Goal: Task Accomplishment & Management: Manage account settings

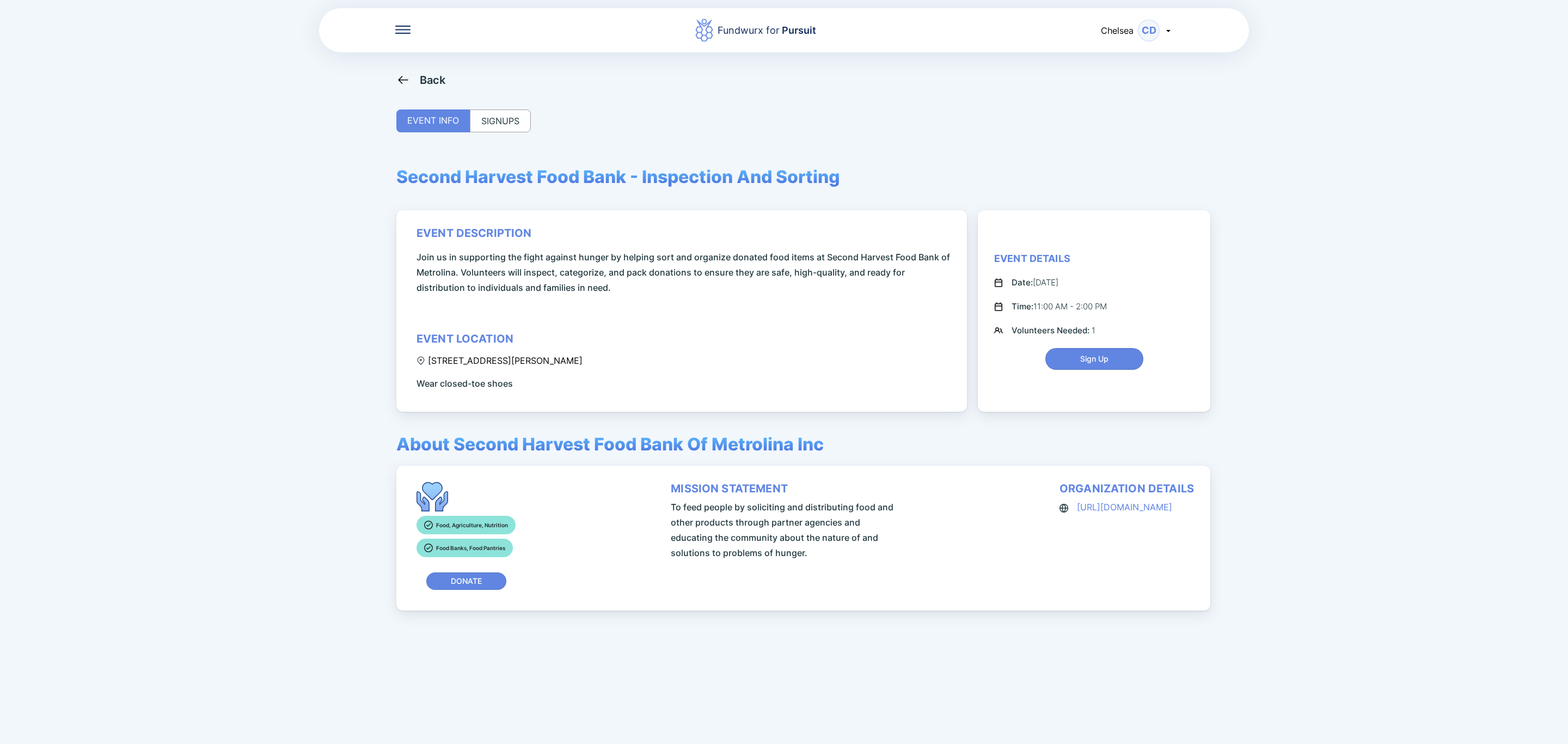
click at [443, 82] on div "Back" at bounding box center [433, 80] width 26 height 13
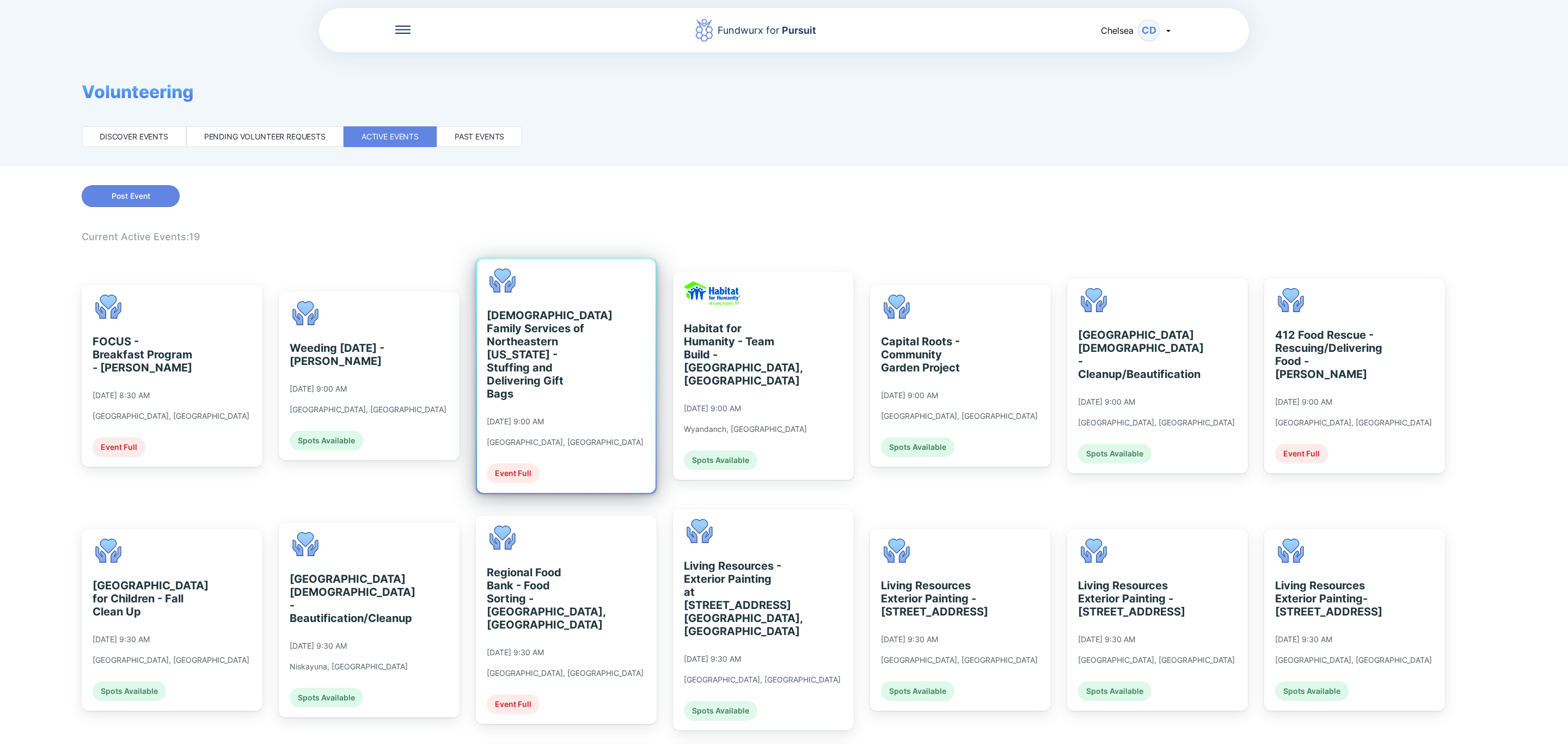
click at [549, 379] on div "[DEMOGRAPHIC_DATA] Family Services of Northeastern [US_STATE] - Stuffing and De…" at bounding box center [537, 354] width 100 height 91
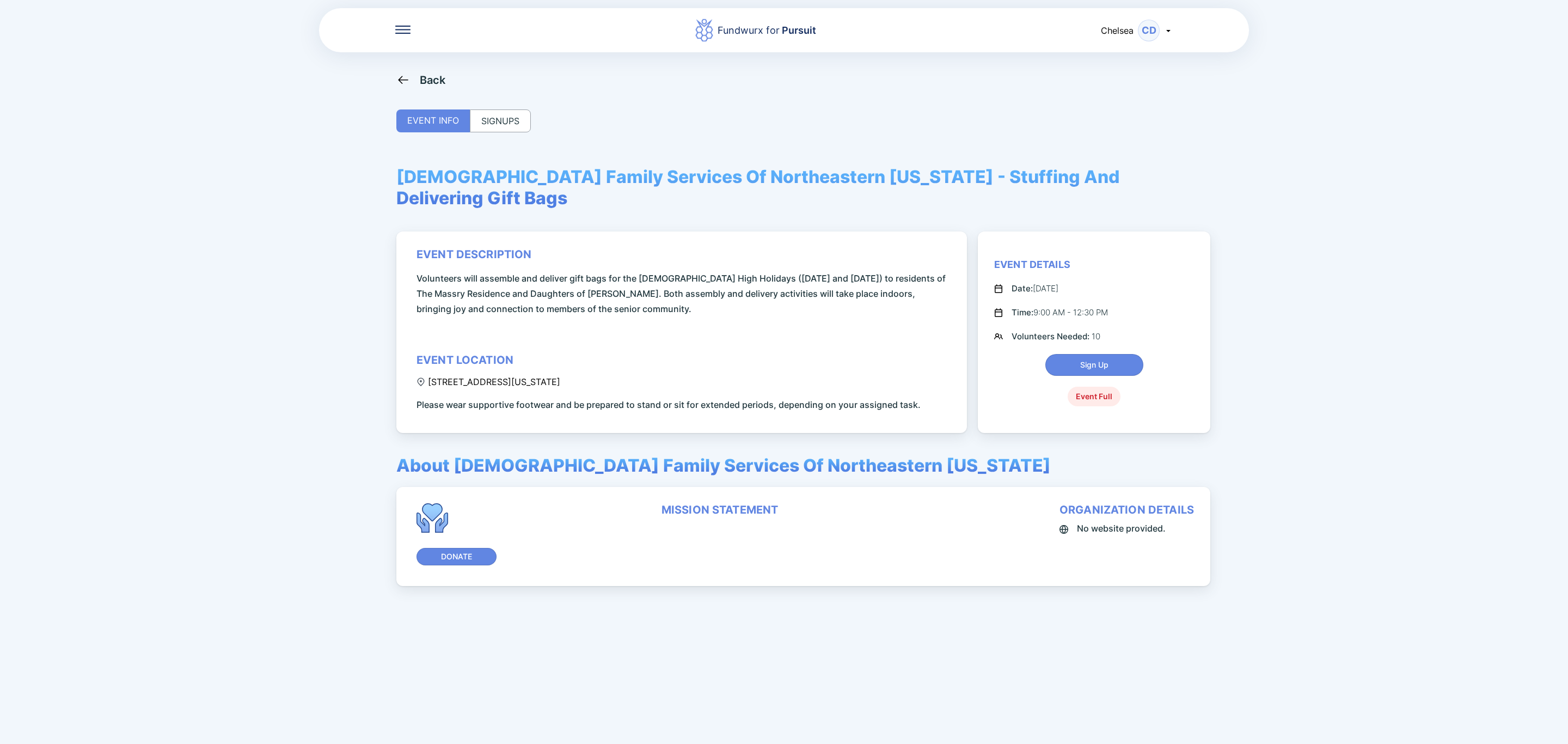
click at [502, 116] on div "SIGNUPS" at bounding box center [500, 121] width 61 height 23
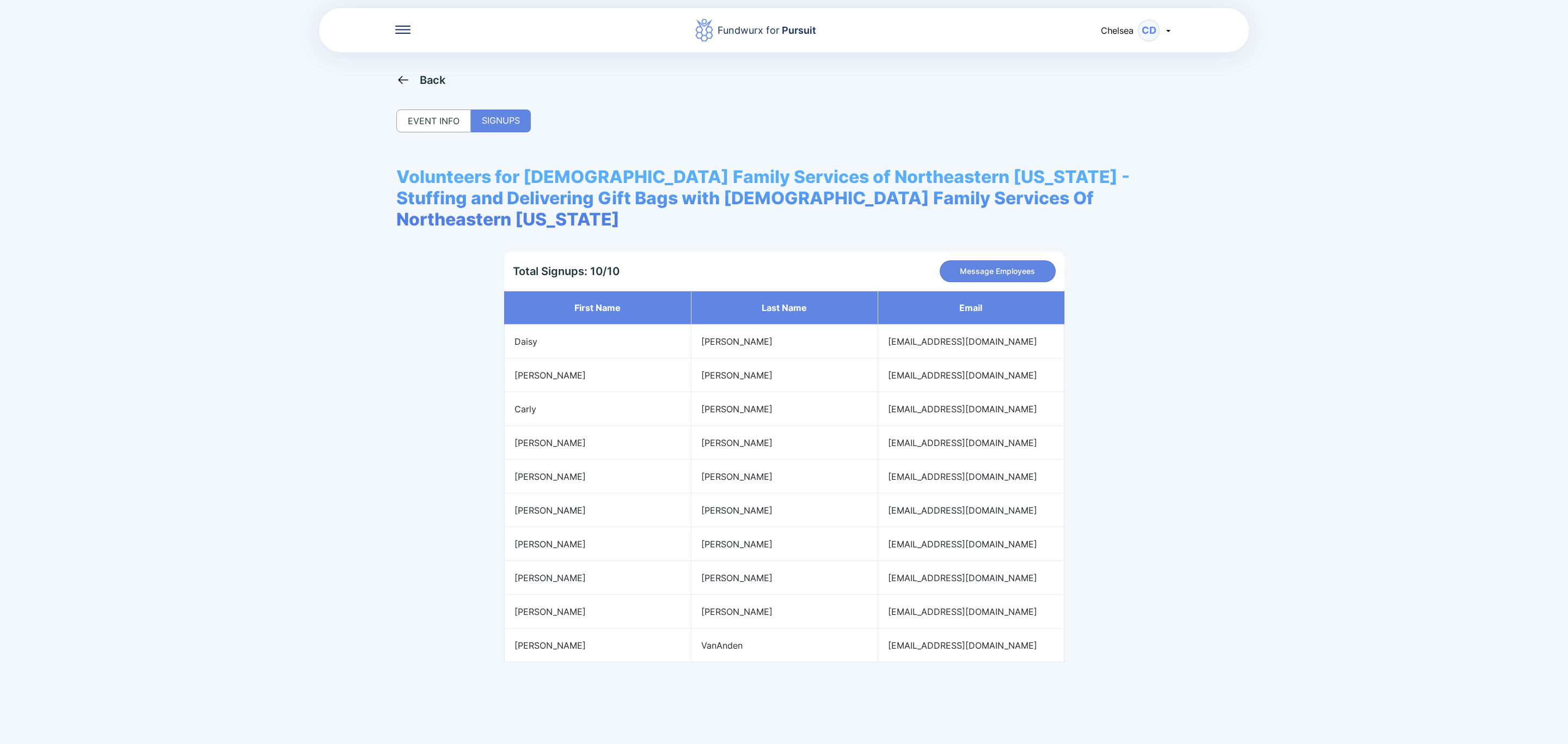
click at [409, 79] on icon at bounding box center [403, 79] width 14 height 14
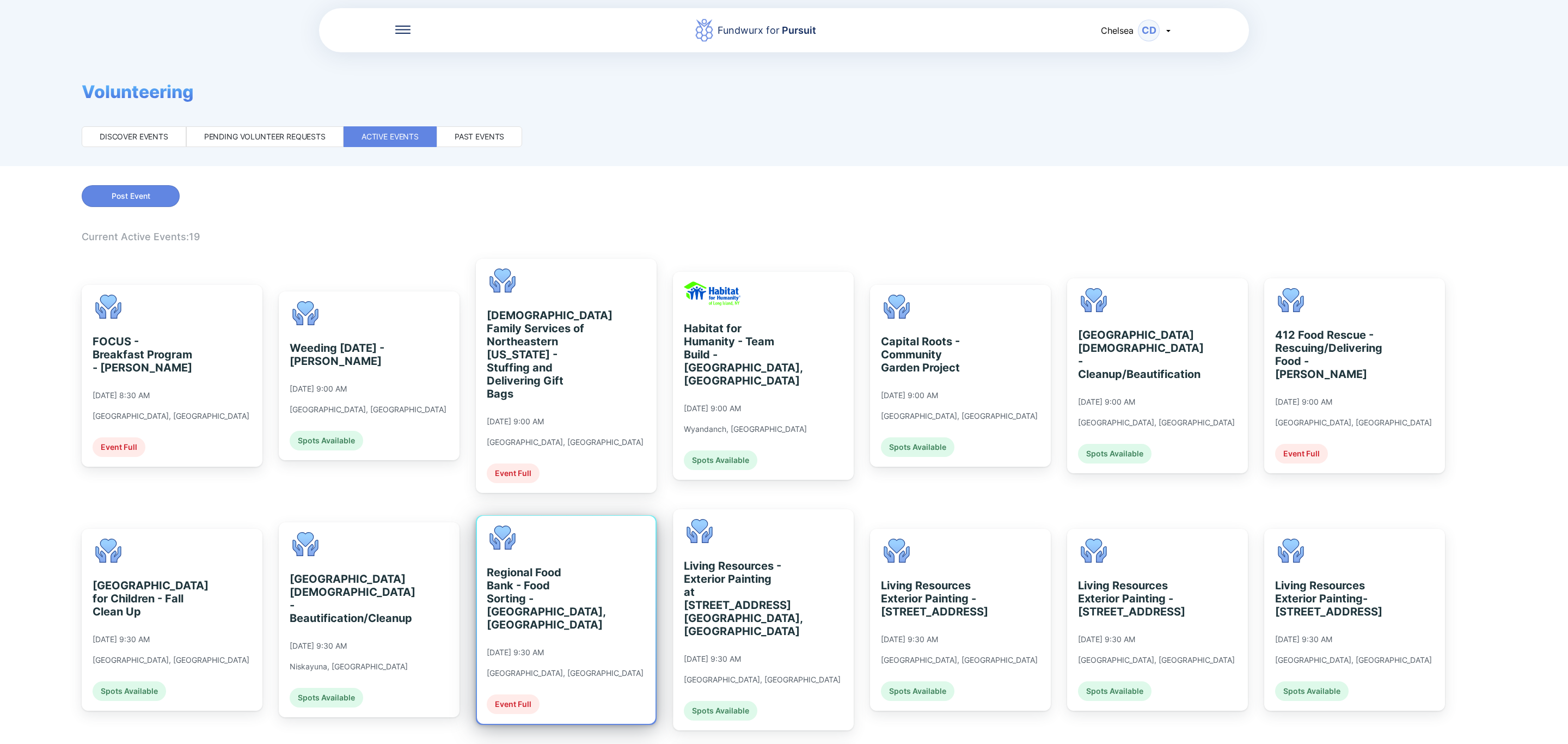
click at [558, 601] on div "Regional Food Bank - Food Sorting - [GEOGRAPHIC_DATA], [GEOGRAPHIC_DATA]" at bounding box center [537, 598] width 100 height 65
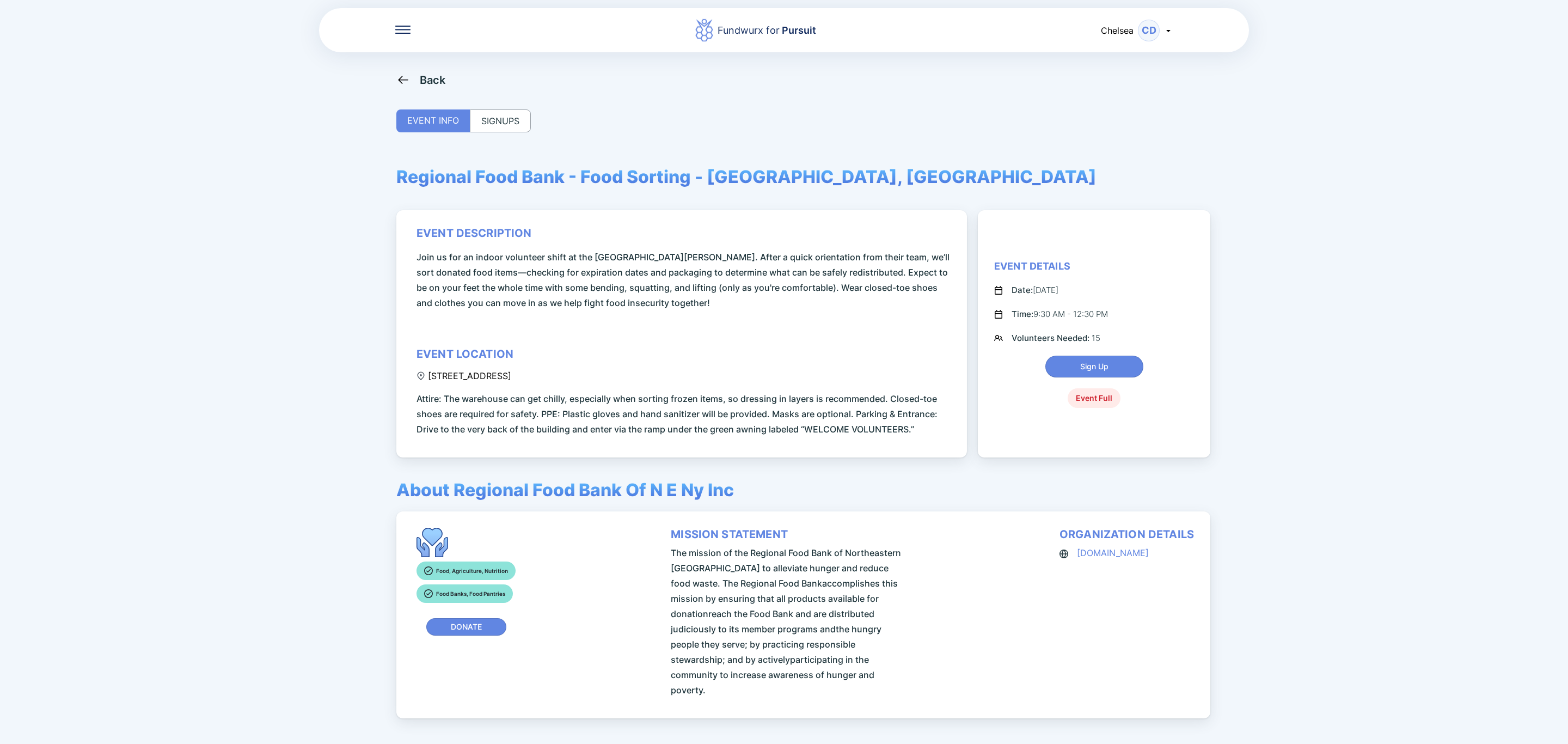
click at [511, 130] on div "SIGNUPS" at bounding box center [500, 121] width 61 height 23
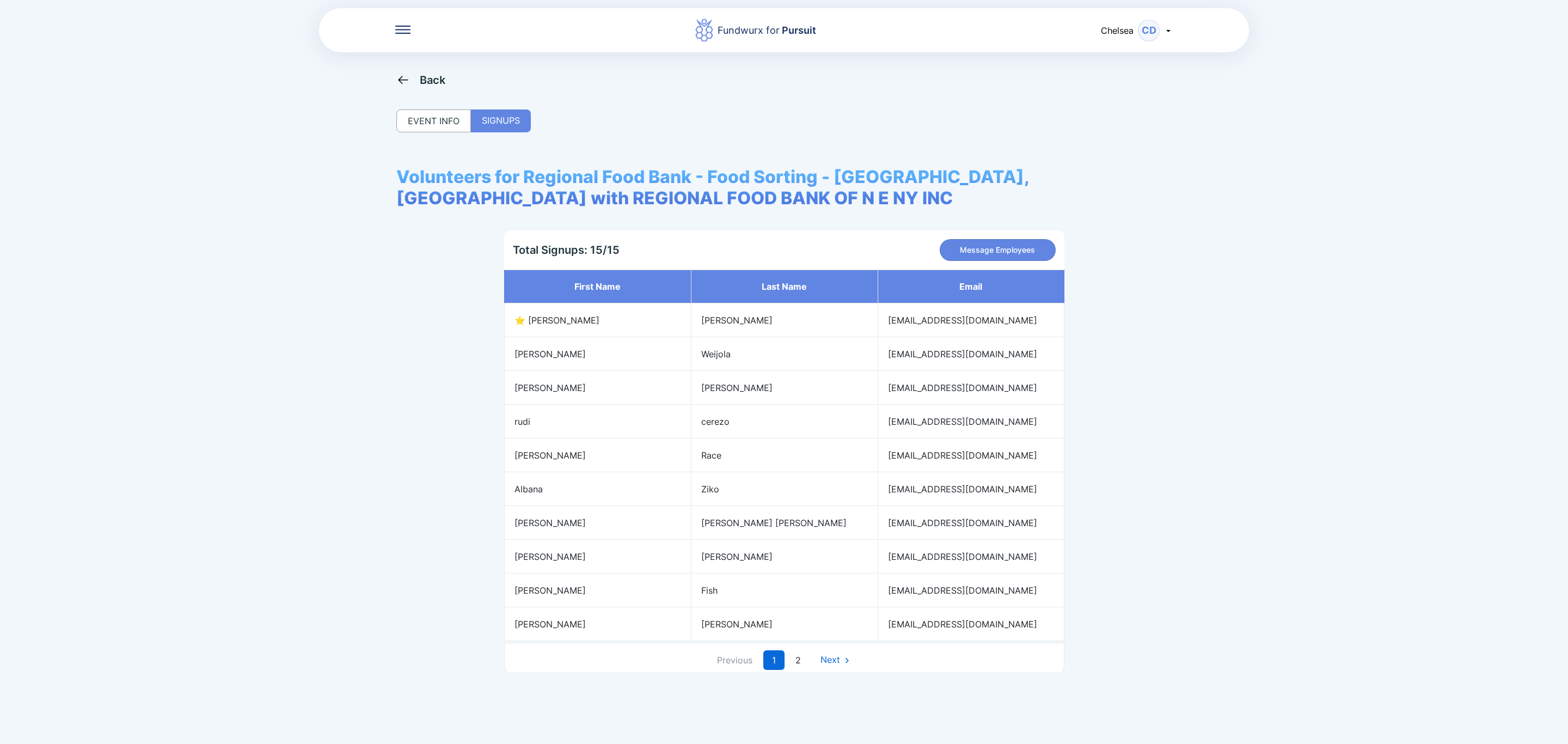
click at [440, 85] on div "Back" at bounding box center [433, 80] width 26 height 13
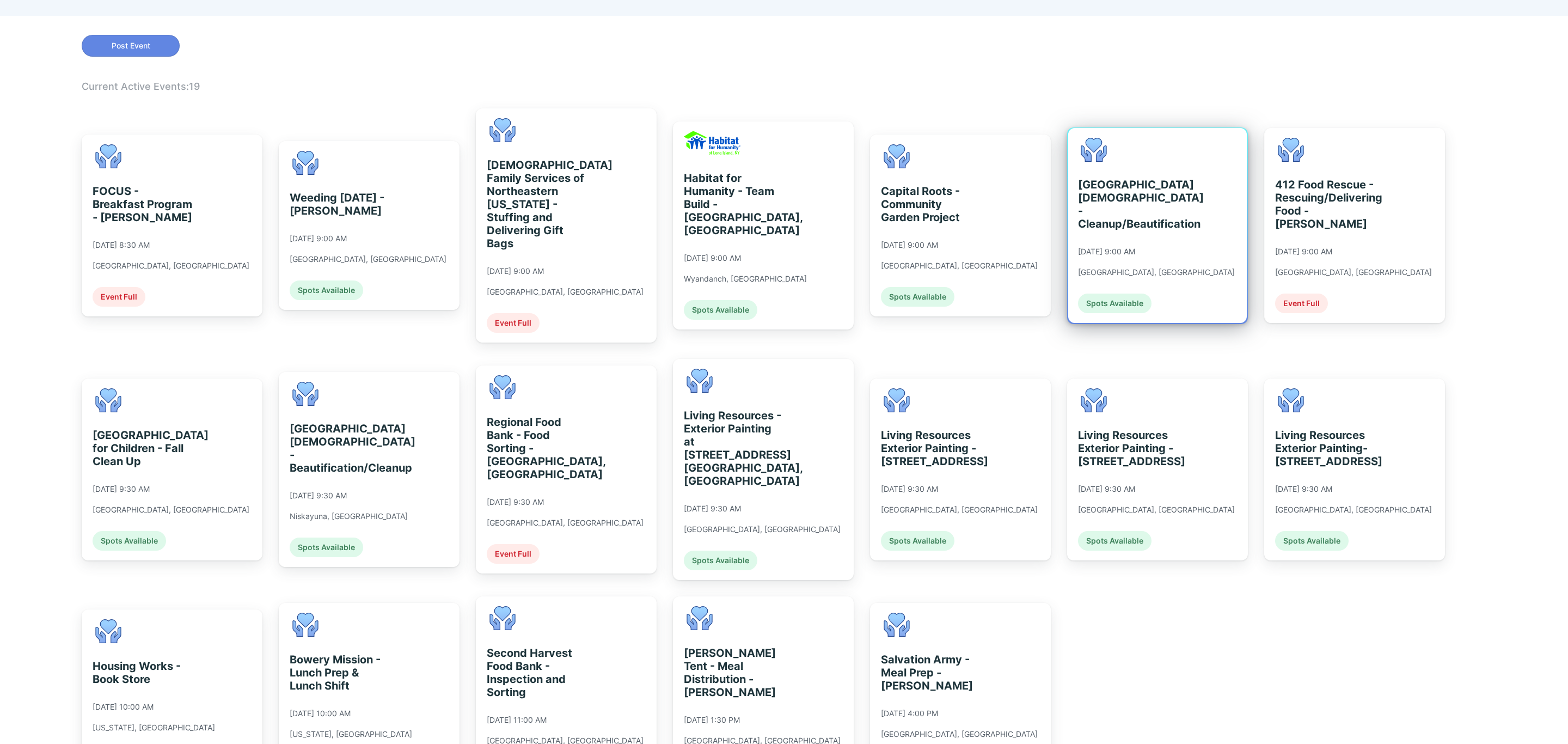
scroll to position [163, 0]
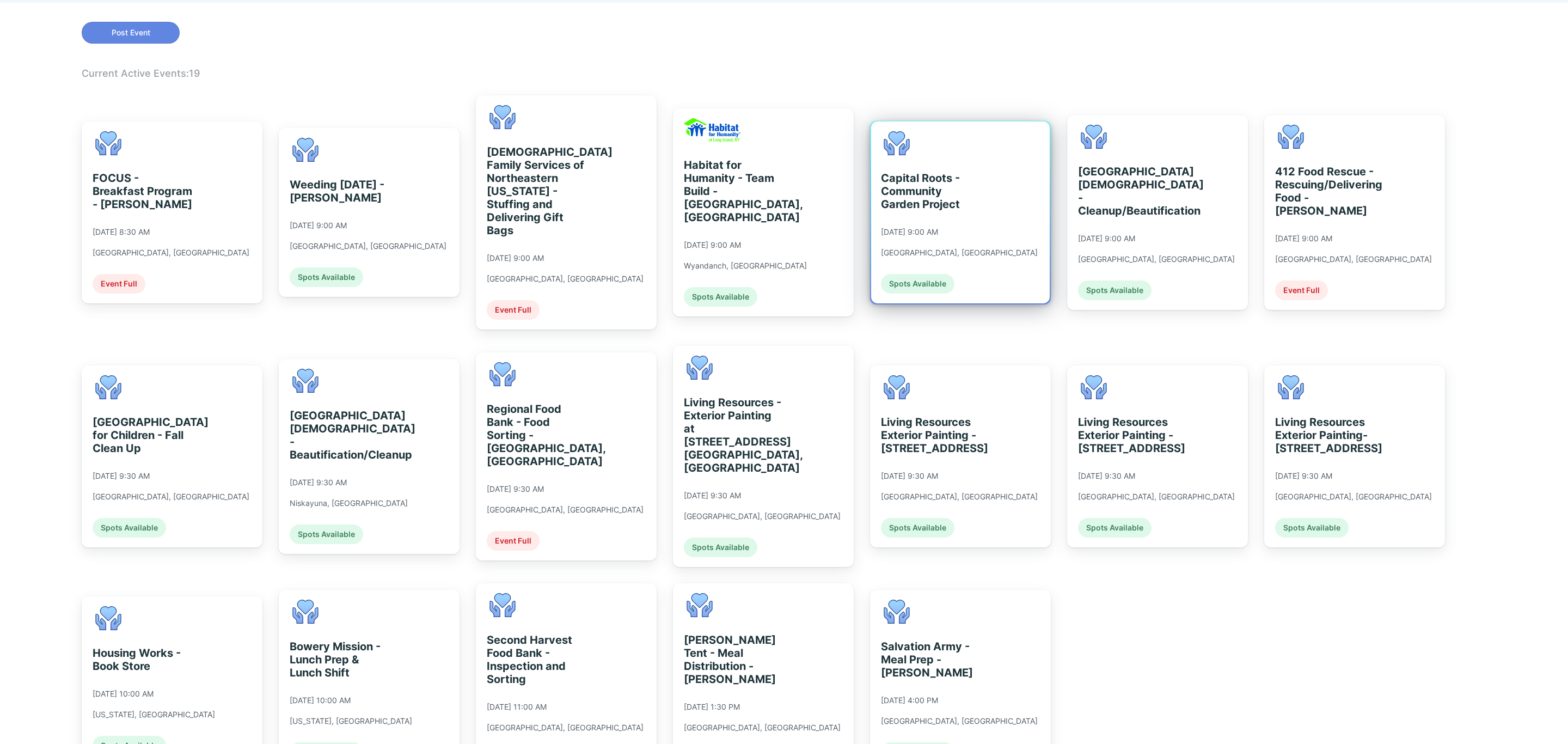
click at [942, 178] on div "Capital Roots - Community Garden Project" at bounding box center [930, 191] width 100 height 39
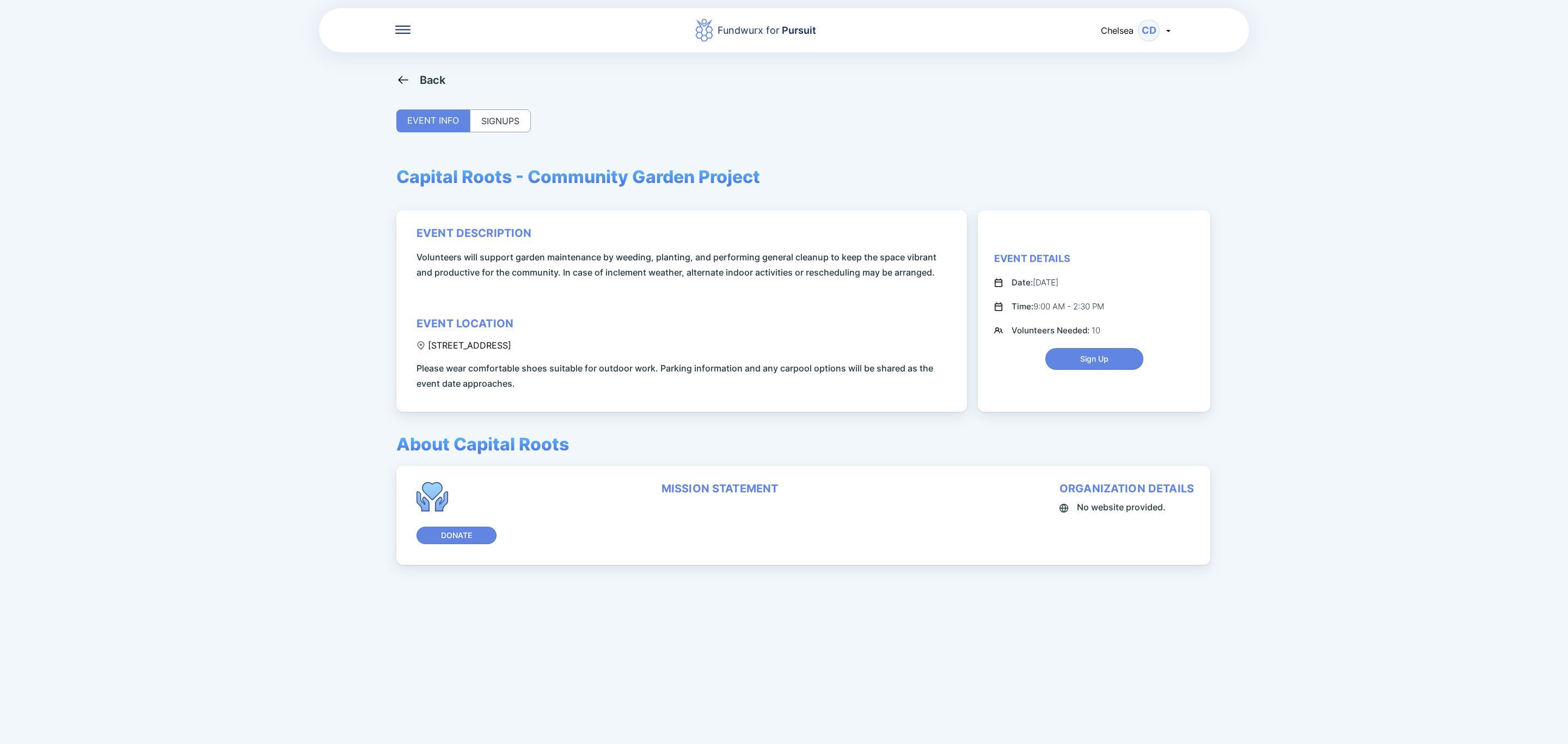
click at [508, 122] on div "SIGNUPS" at bounding box center [500, 121] width 61 height 23
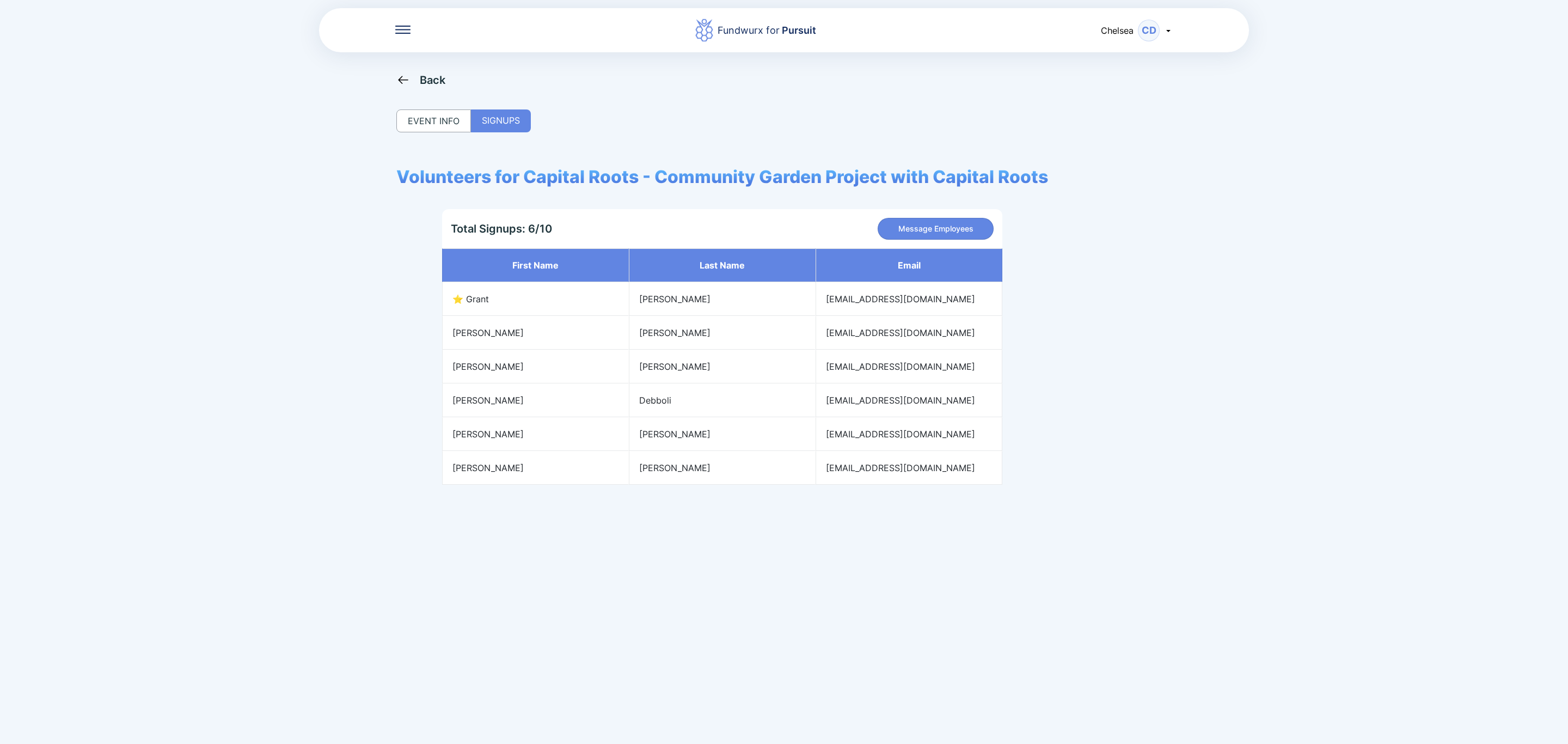
click at [410, 74] on div "Back" at bounding box center [421, 79] width 50 height 14
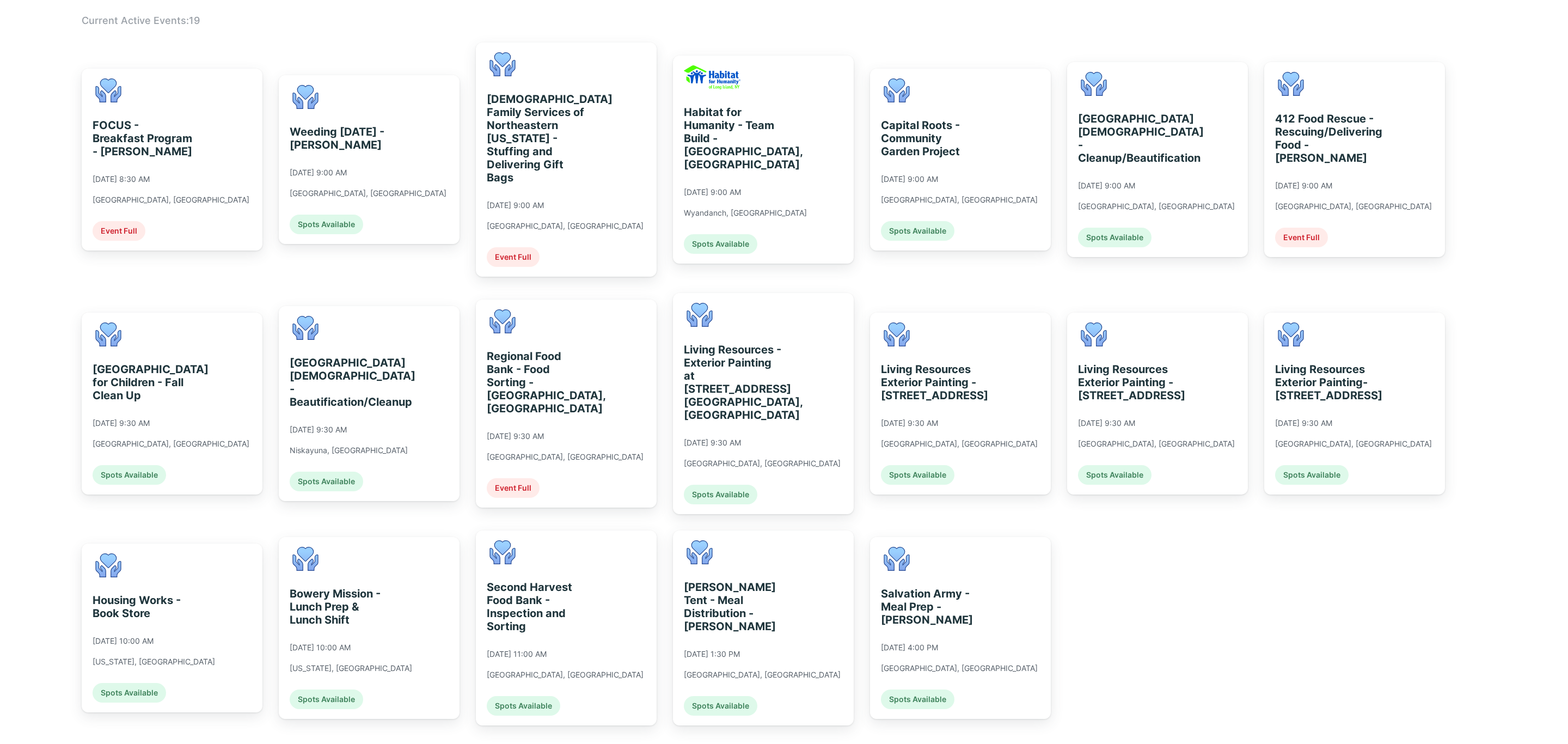
scroll to position [219, 0]
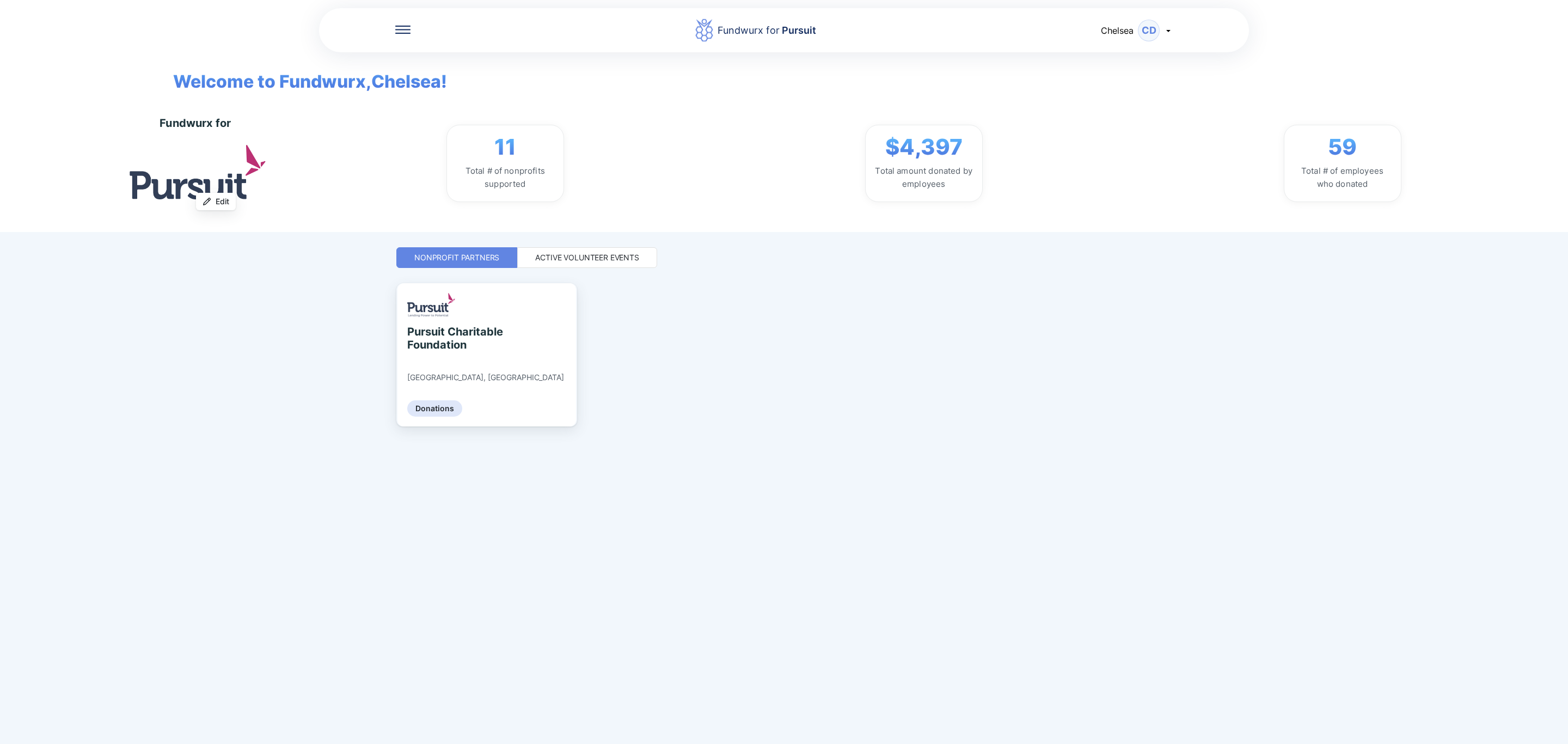
drag, startPoint x: 413, startPoint y: 36, endPoint x: 397, endPoint y: 25, distance: 19.4
click at [412, 36] on div "Fundwurx for Pursuit" at bounding box center [755, 30] width 691 height 24
click at [397, 26] on icon at bounding box center [402, 26] width 15 height 1
click at [484, 242] on div "Manage People" at bounding box center [457, 248] width 63 height 11
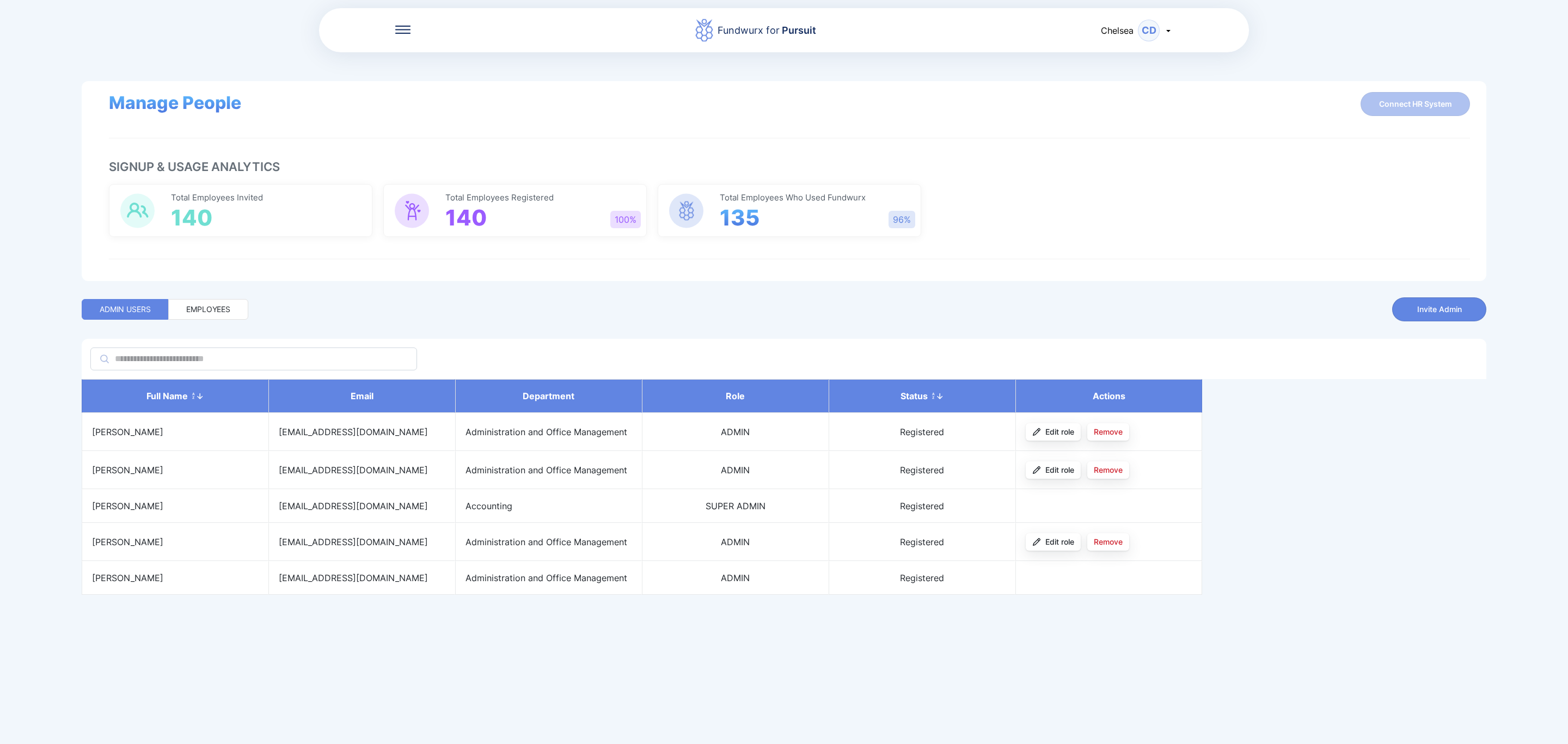
click at [239, 304] on div "Employees" at bounding box center [208, 309] width 80 height 20
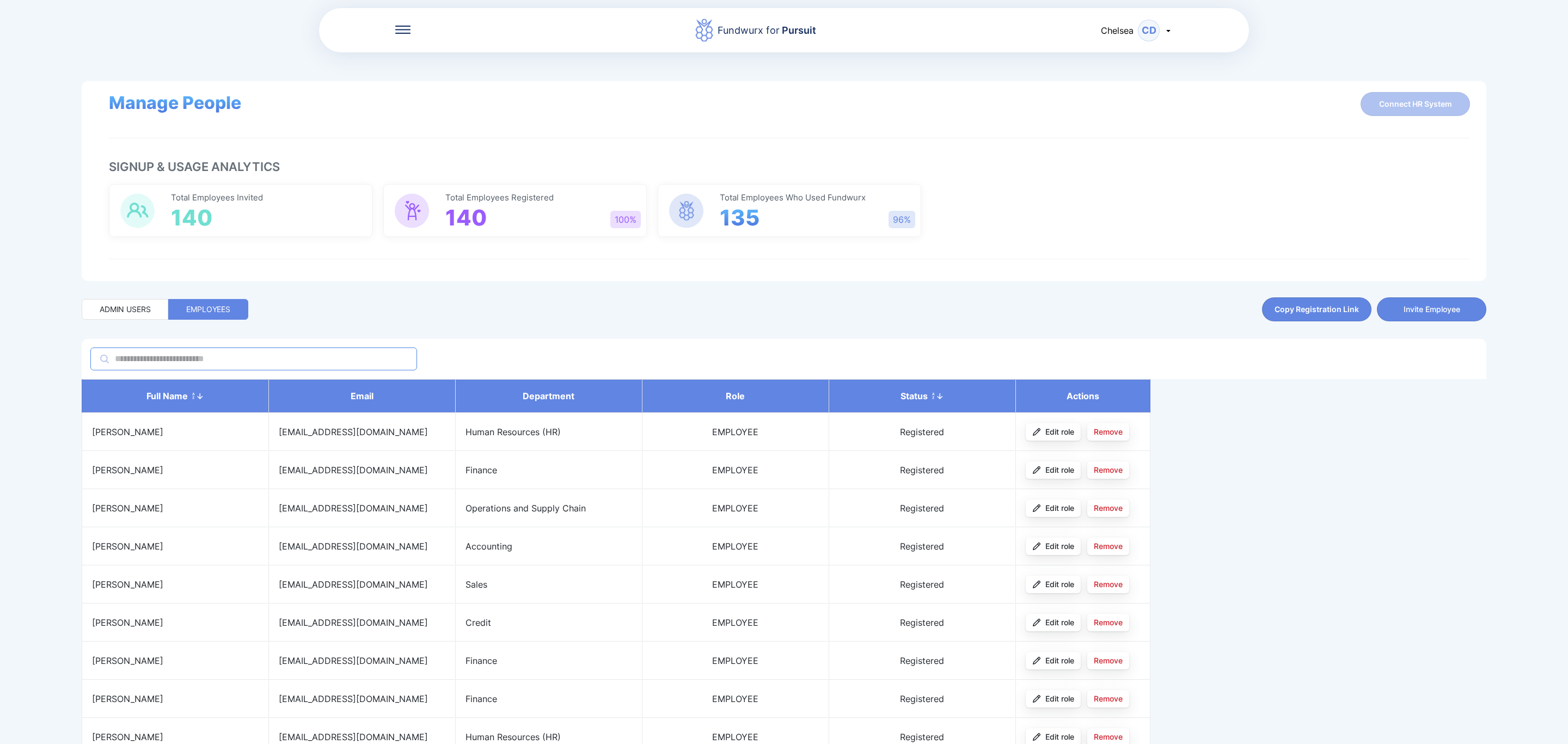
click at [255, 356] on input "text" at bounding box center [253, 359] width 280 height 12
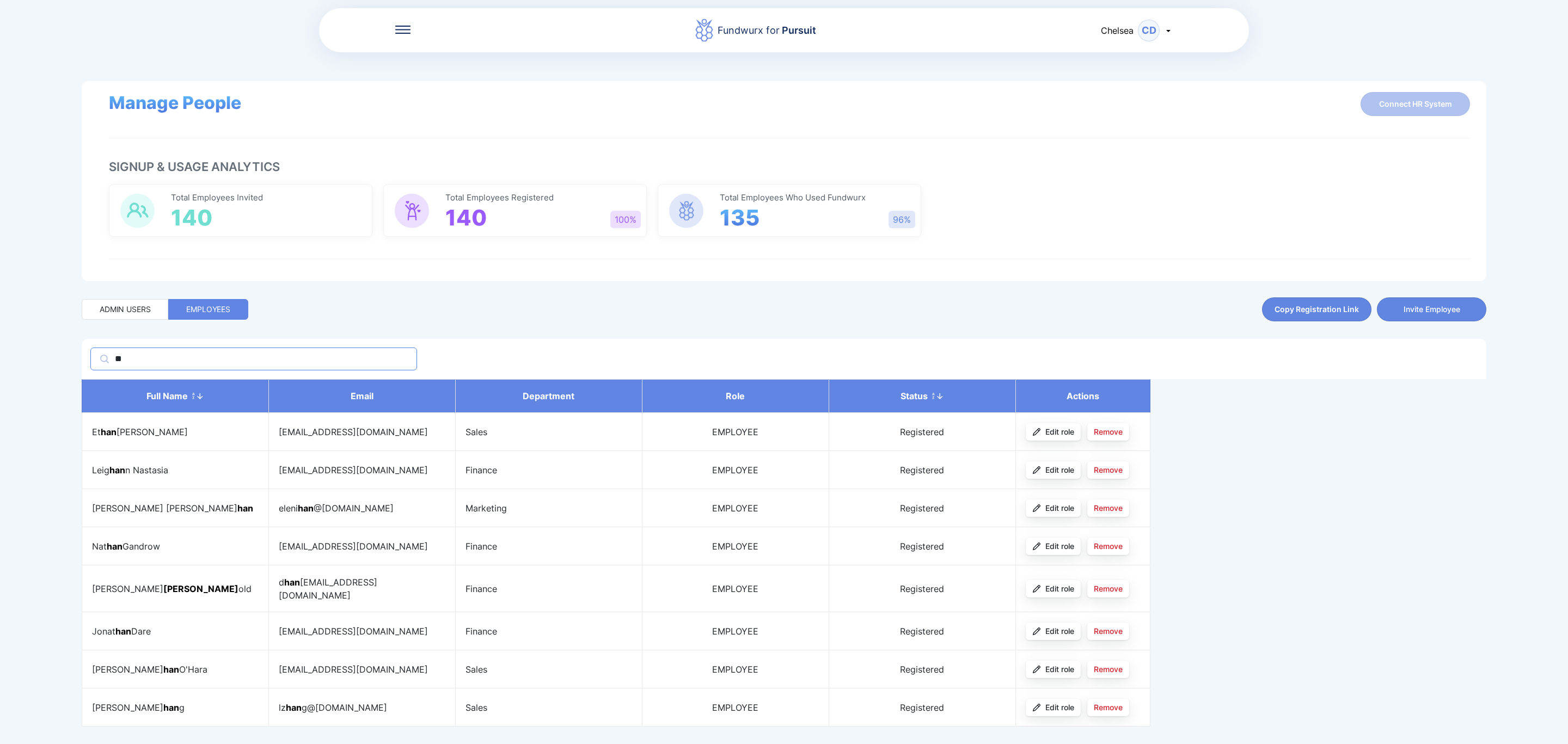
type input "*"
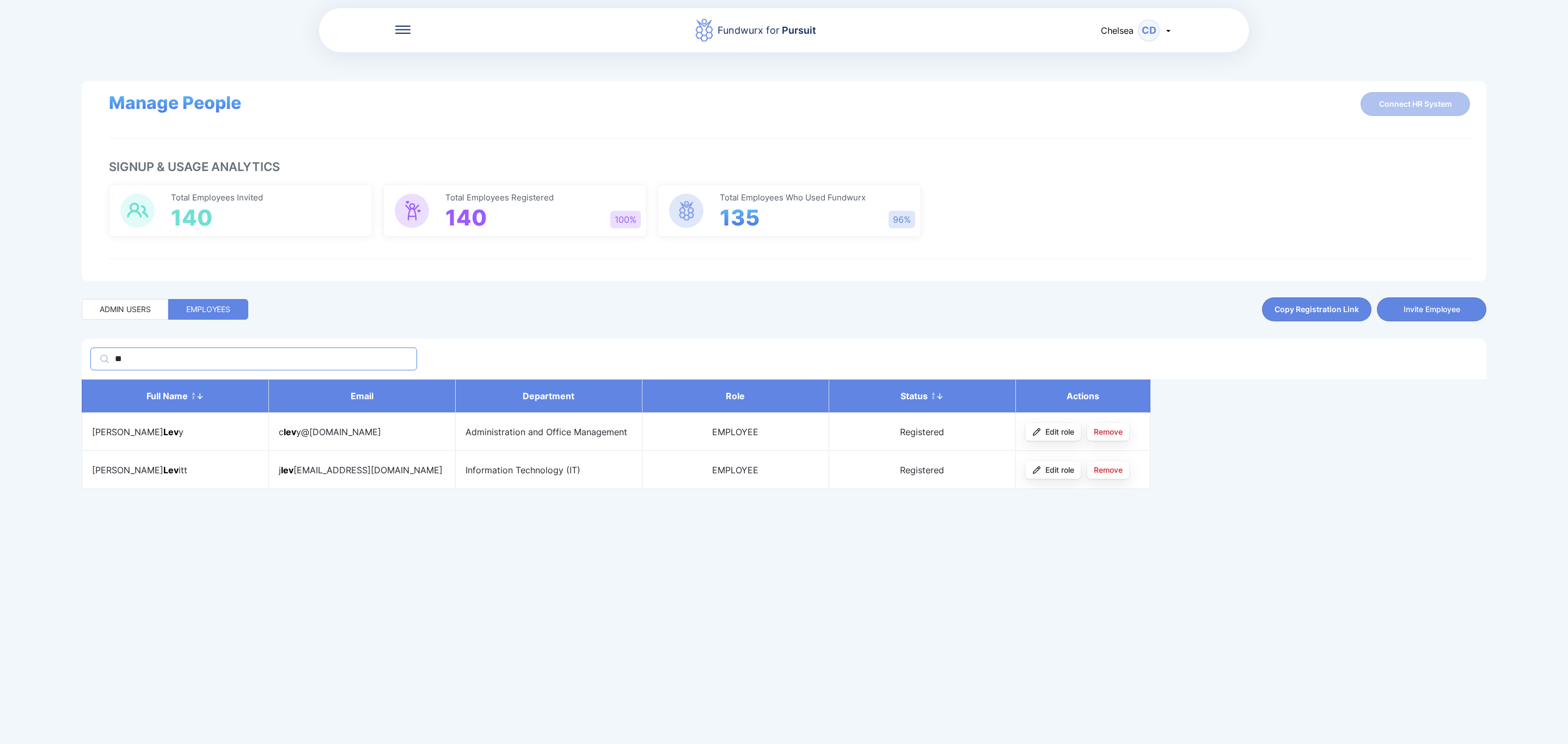
type input "*"
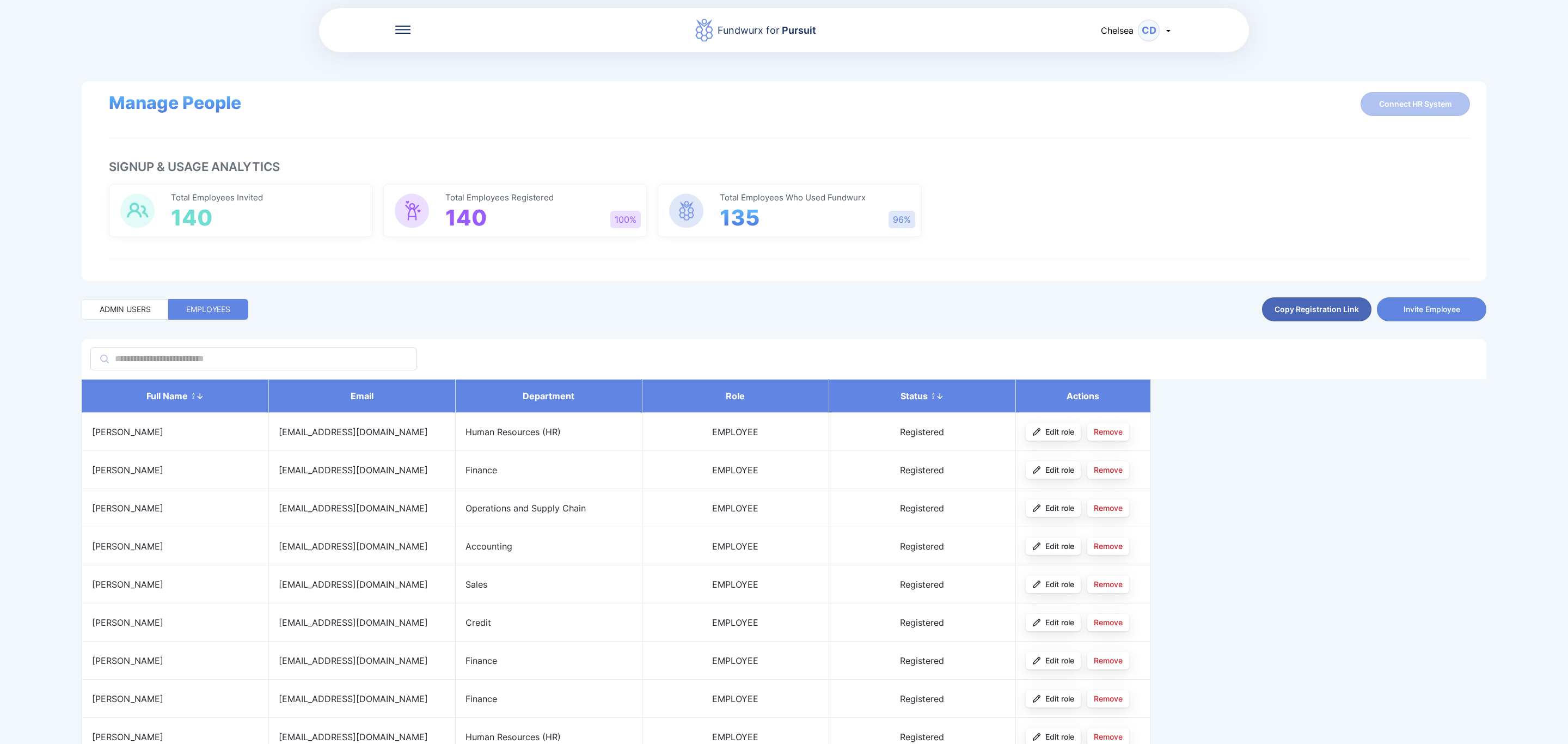
click at [1356, 311] on span "Copy Registration Link" at bounding box center [1317, 309] width 85 height 11
click at [209, 357] on input "text" at bounding box center [253, 359] width 280 height 12
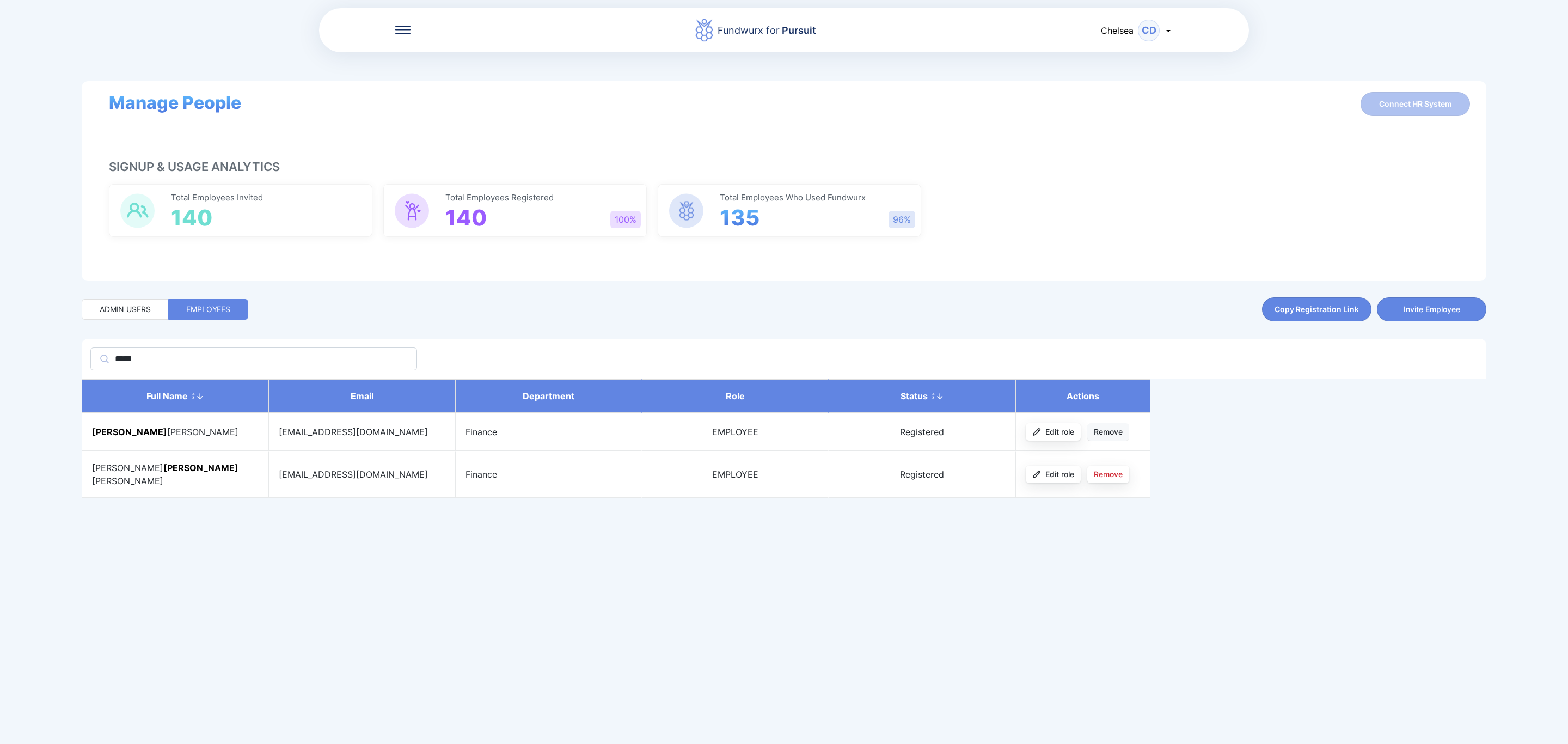
click at [1119, 428] on span "Remove" at bounding box center [1108, 431] width 29 height 11
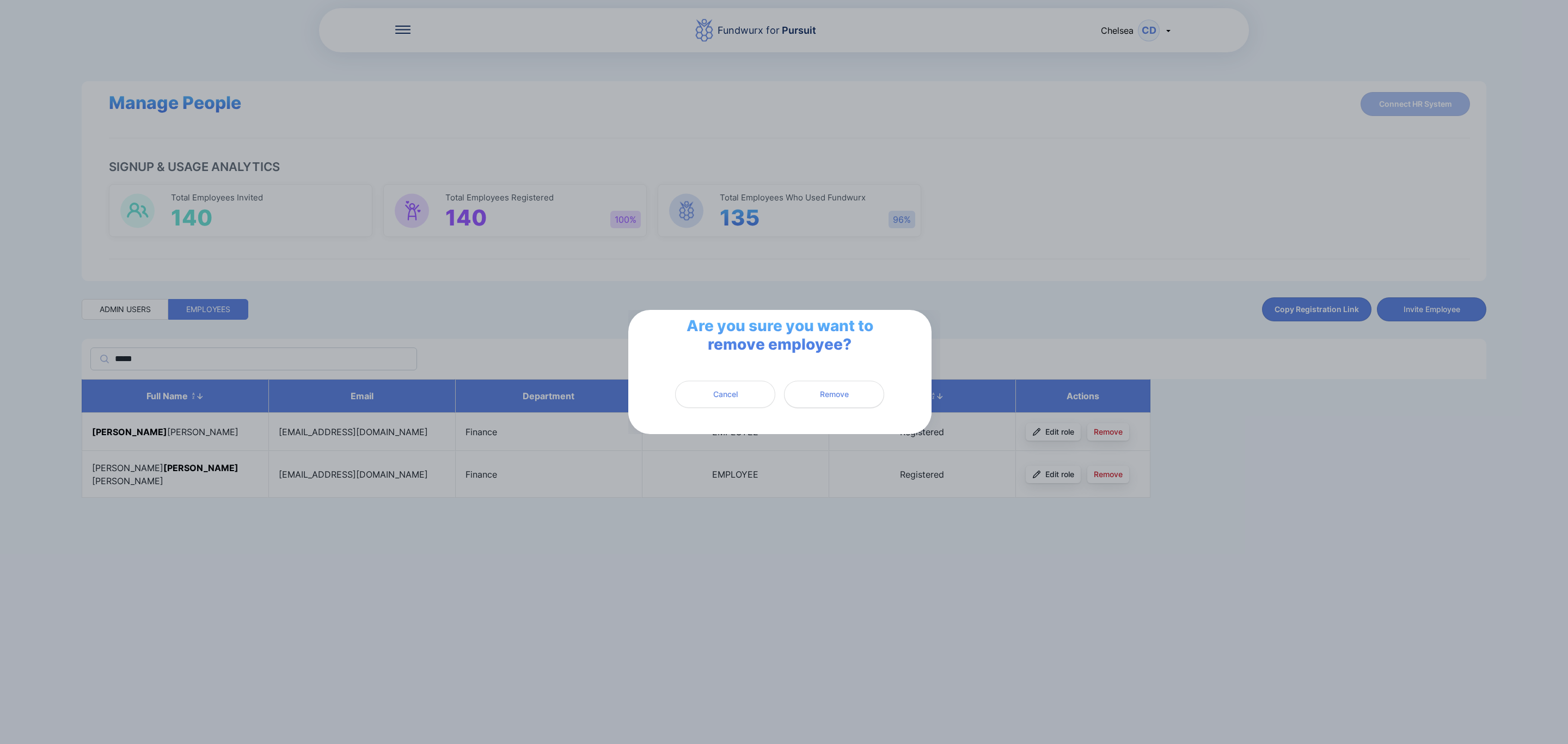
click at [858, 395] on span "Remove" at bounding box center [834, 394] width 86 height 11
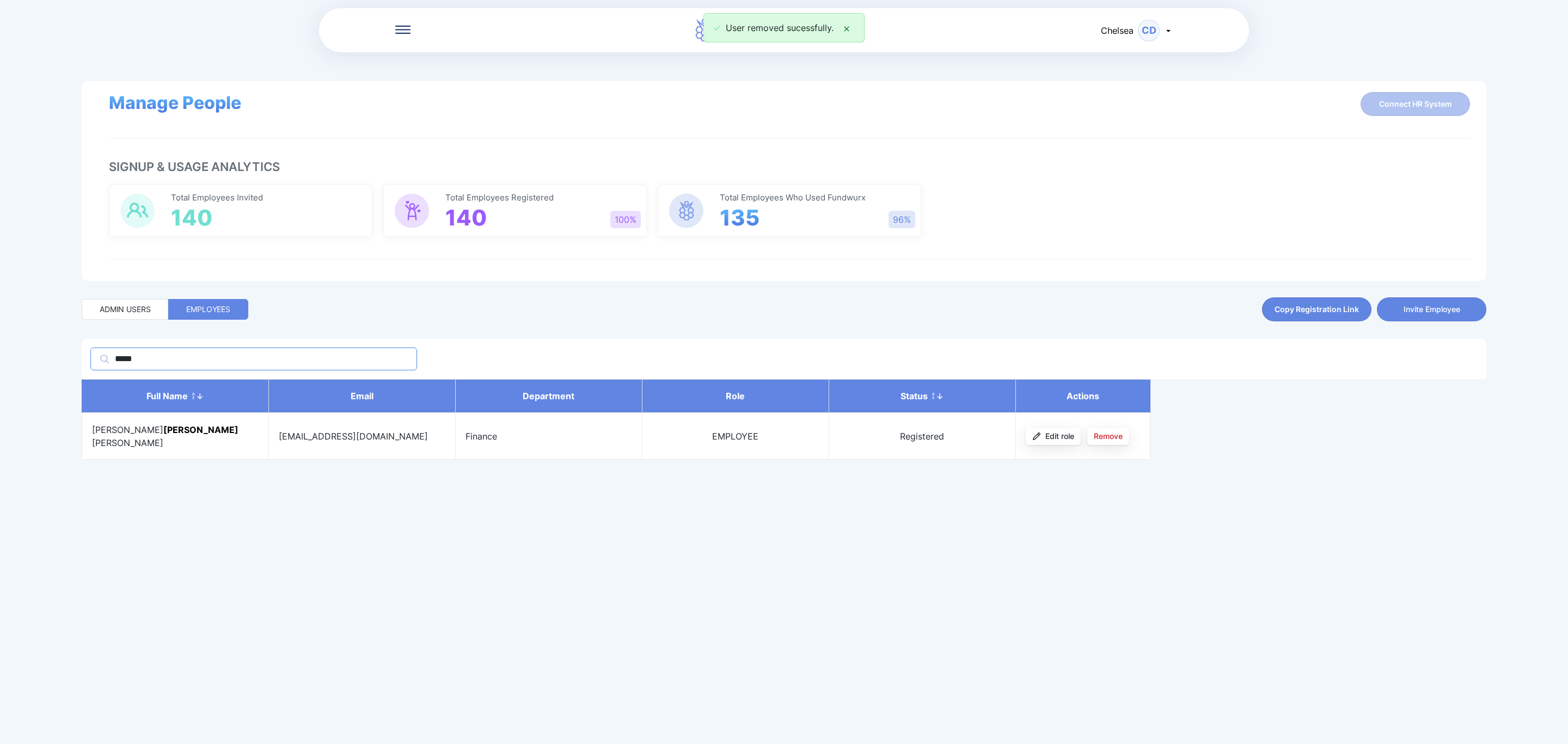
click at [144, 357] on input "*****" at bounding box center [253, 359] width 280 height 12
drag, startPoint x: 207, startPoint y: 357, endPoint x: 0, endPoint y: 328, distance: 209.0
click at [0, 328] on div "Fundwurx for Pursuit Chelsea CD Manage People Connect HR System Signup & Usage …" at bounding box center [784, 372] width 1568 height 744
type input "******"
click at [1121, 435] on span "Remove" at bounding box center [1108, 431] width 29 height 11
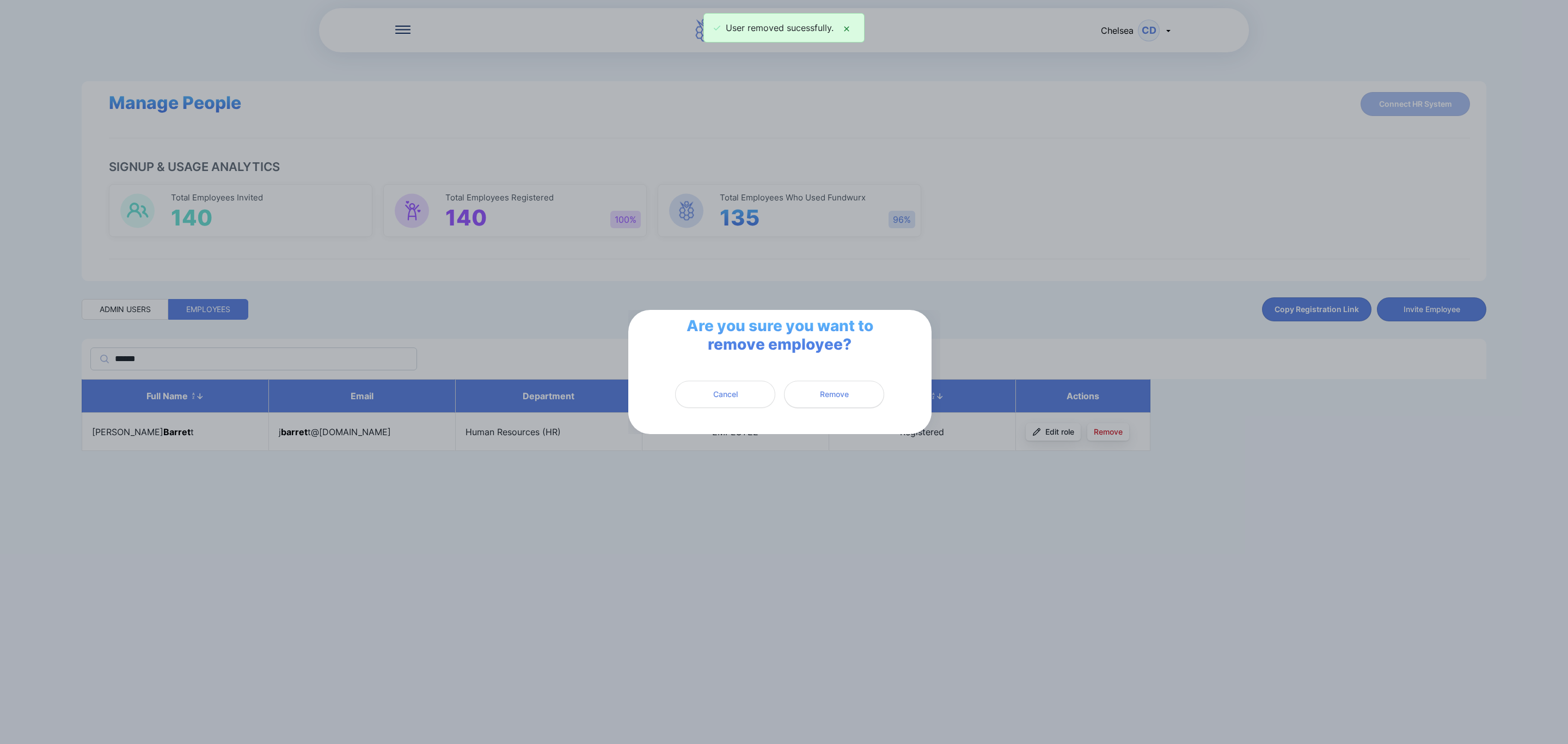
click at [851, 394] on span "Remove" at bounding box center [834, 394] width 86 height 11
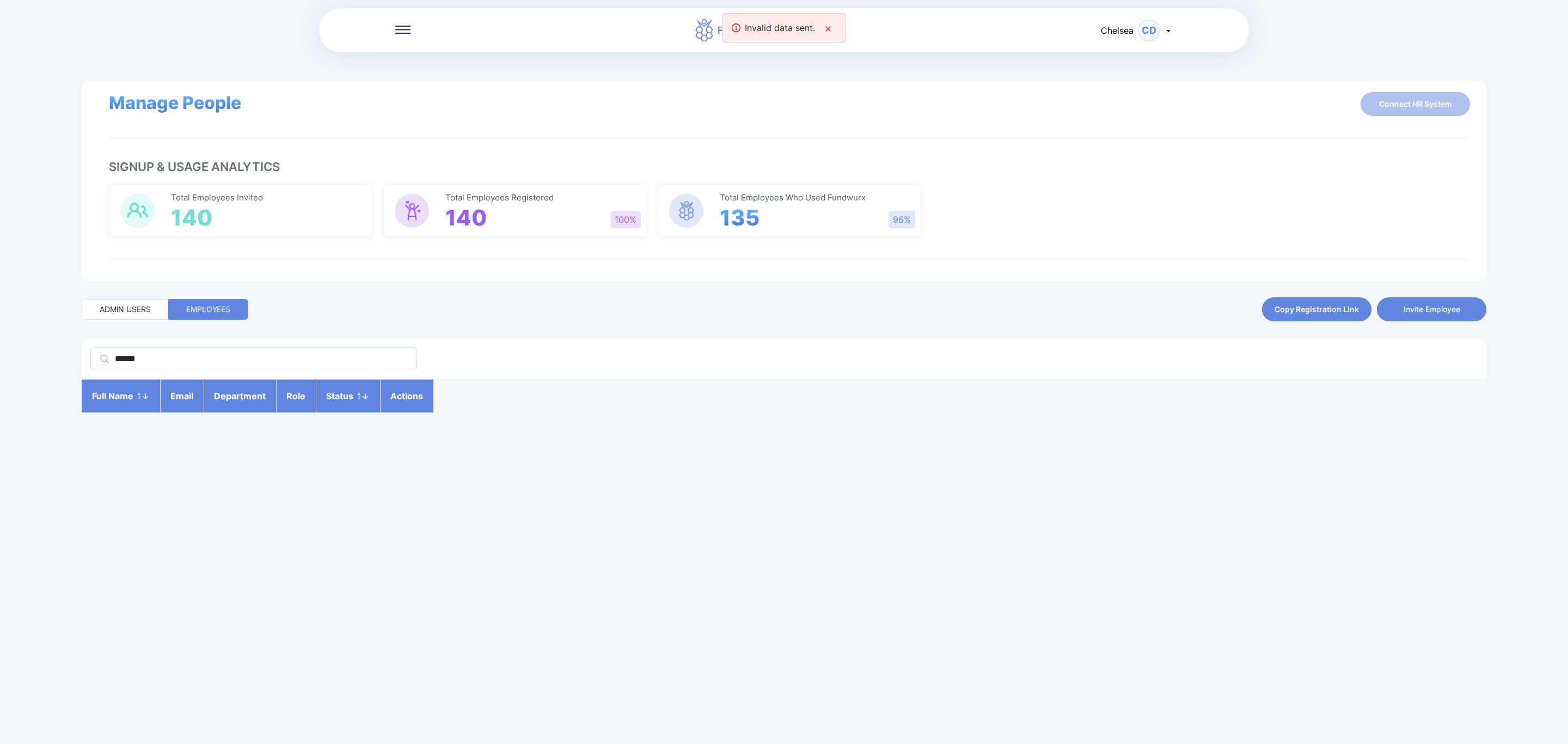
click at [207, 371] on div "******" at bounding box center [784, 359] width 1405 height 40
drag, startPoint x: 231, startPoint y: 359, endPoint x: 15, endPoint y: 356, distance: 216.0
click at [15, 356] on div "Fundwurx for Pursuit Chelsea CD Manage People Connect HR System Signup & Usage …" at bounding box center [784, 372] width 1568 height 744
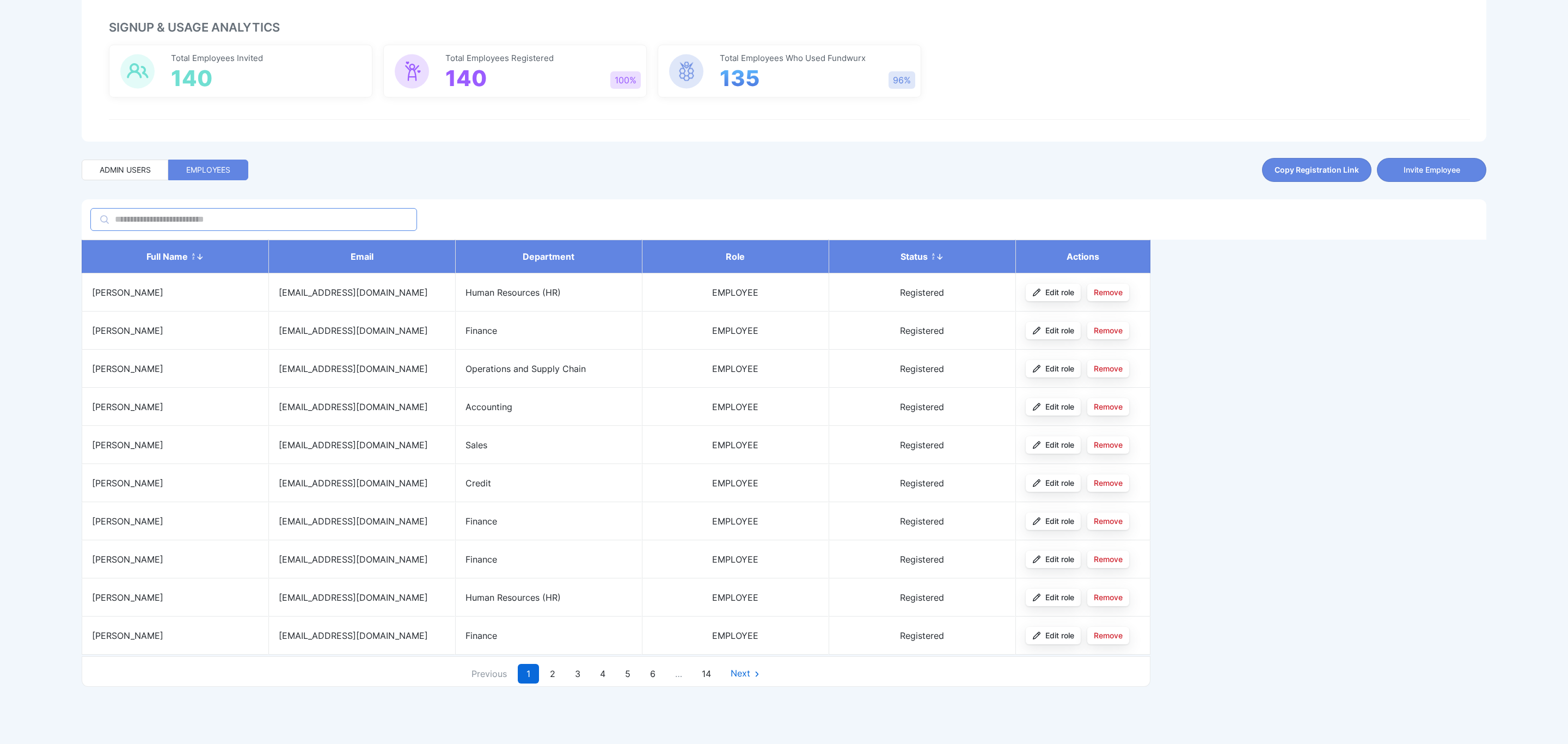
scroll to position [146, 0]
click at [731, 670] on link "Next" at bounding box center [746, 673] width 48 height 20
click at [751, 673] on link "Next" at bounding box center [751, 673] width 48 height 20
click at [219, 217] on input "text" at bounding box center [253, 219] width 280 height 12
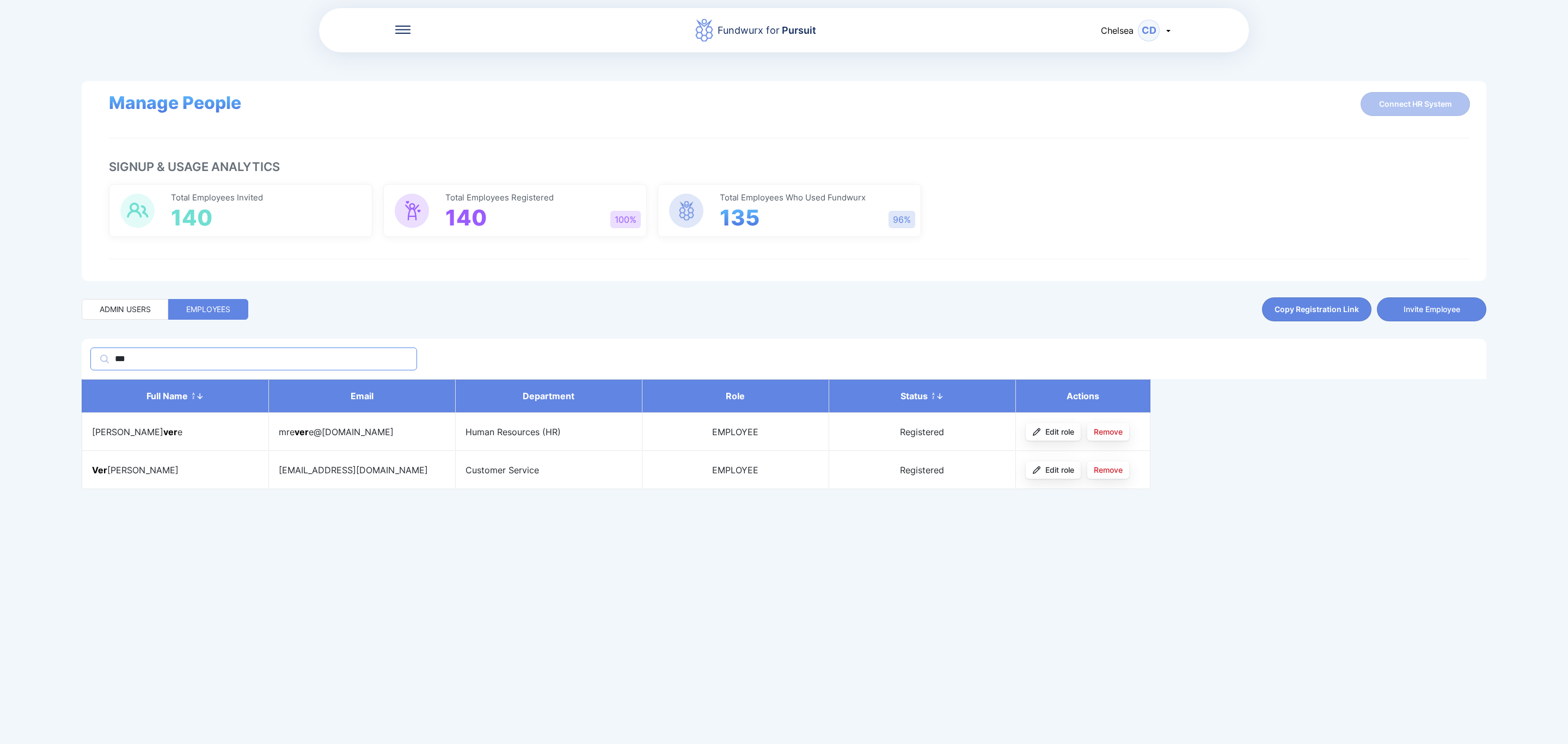
type input "***"
click at [302, 544] on div "Fundwurx for Pursuit Chelsea CD Manage People Connect HR System Signup & Usage …" at bounding box center [784, 372] width 1568 height 744
click at [209, 363] on input "***" at bounding box center [253, 359] width 280 height 12
drag, startPoint x: 209, startPoint y: 363, endPoint x: 51, endPoint y: 369, distance: 158.1
click at [51, 369] on div "Fundwurx for Pursuit Chelsea CD Manage People Connect HR System Signup & Usage …" at bounding box center [784, 372] width 1568 height 744
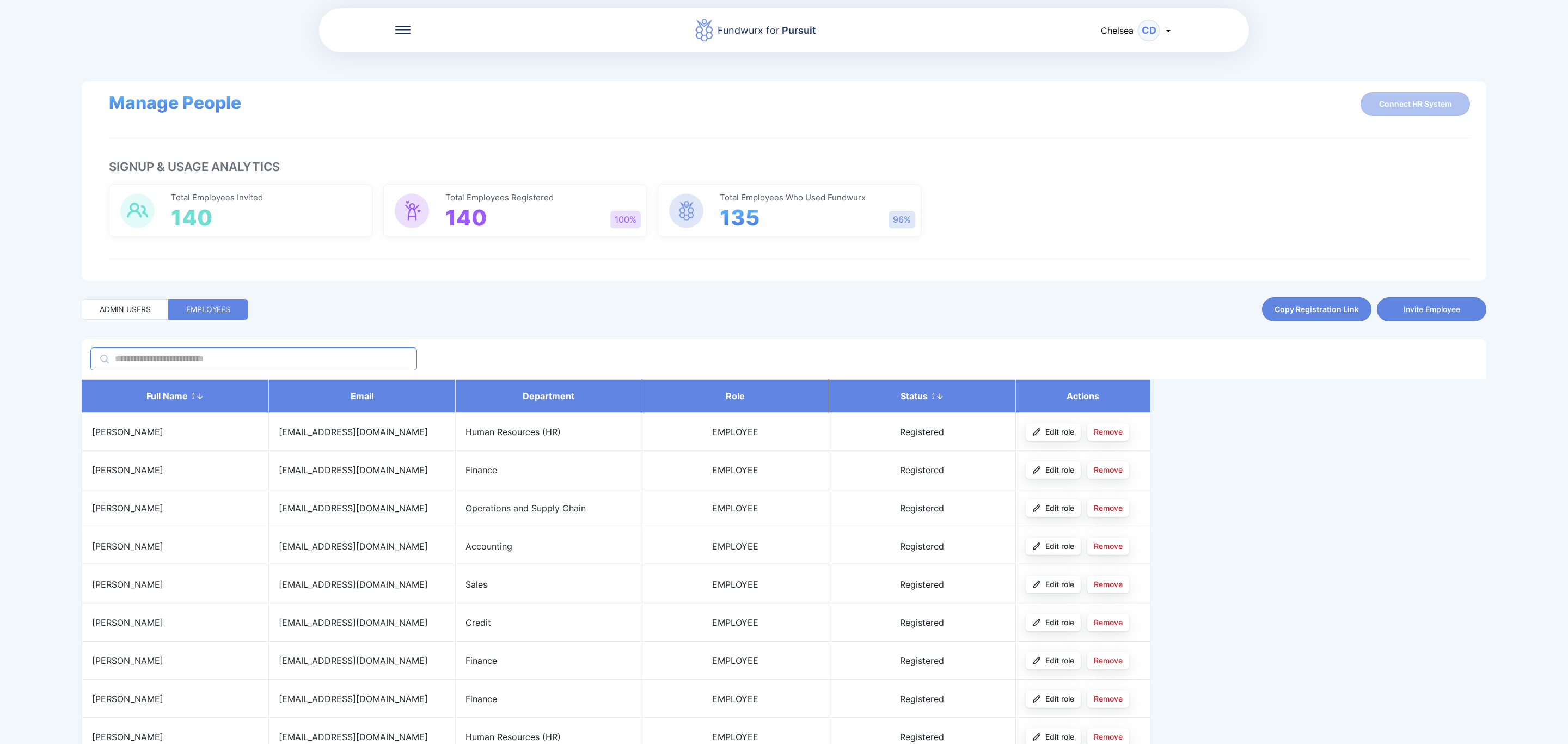
click at [397, 26] on icon at bounding box center [402, 30] width 15 height 8
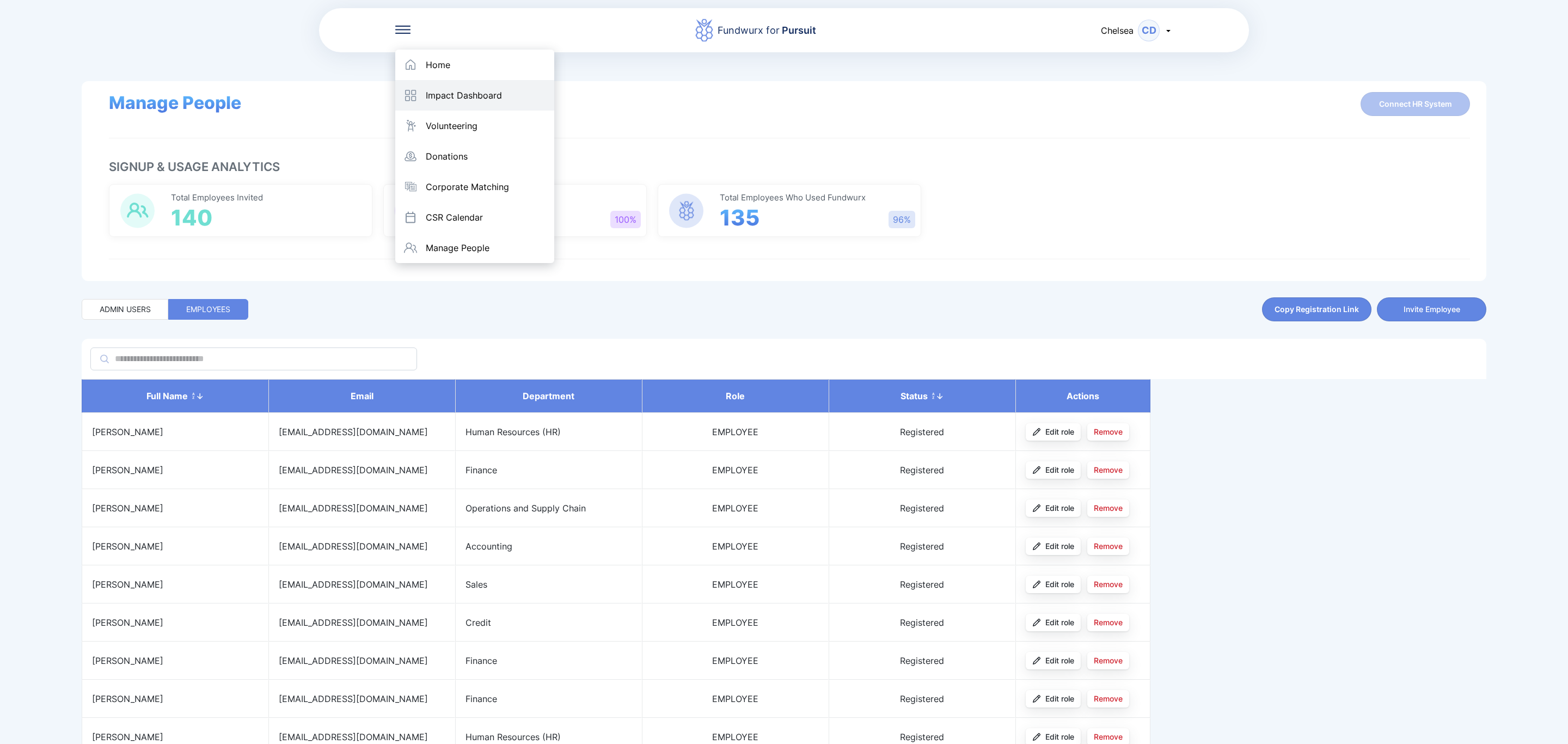
click at [441, 91] on div "Impact Dashboard" at bounding box center [463, 95] width 76 height 11
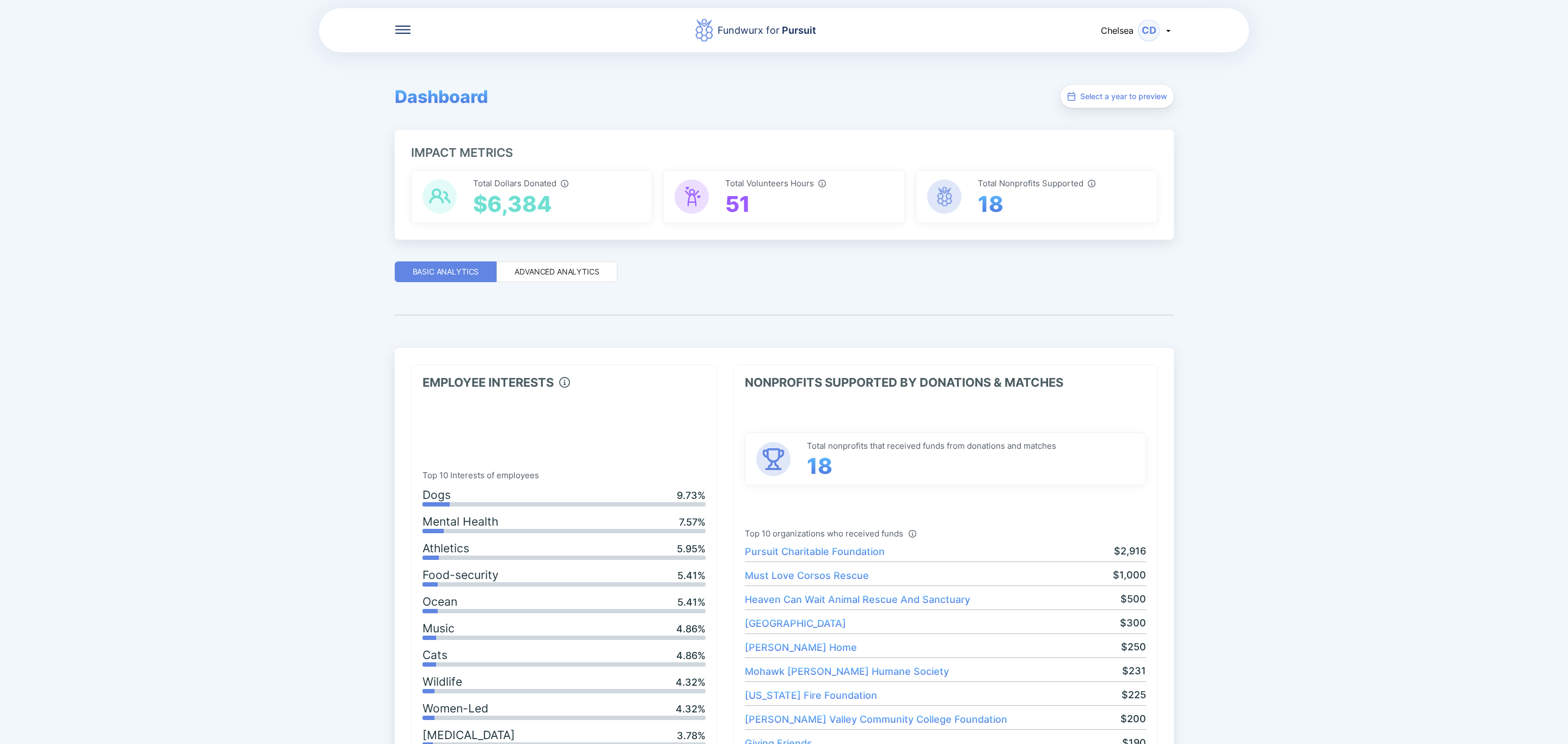
click at [399, 30] on icon at bounding box center [402, 30] width 15 height 8
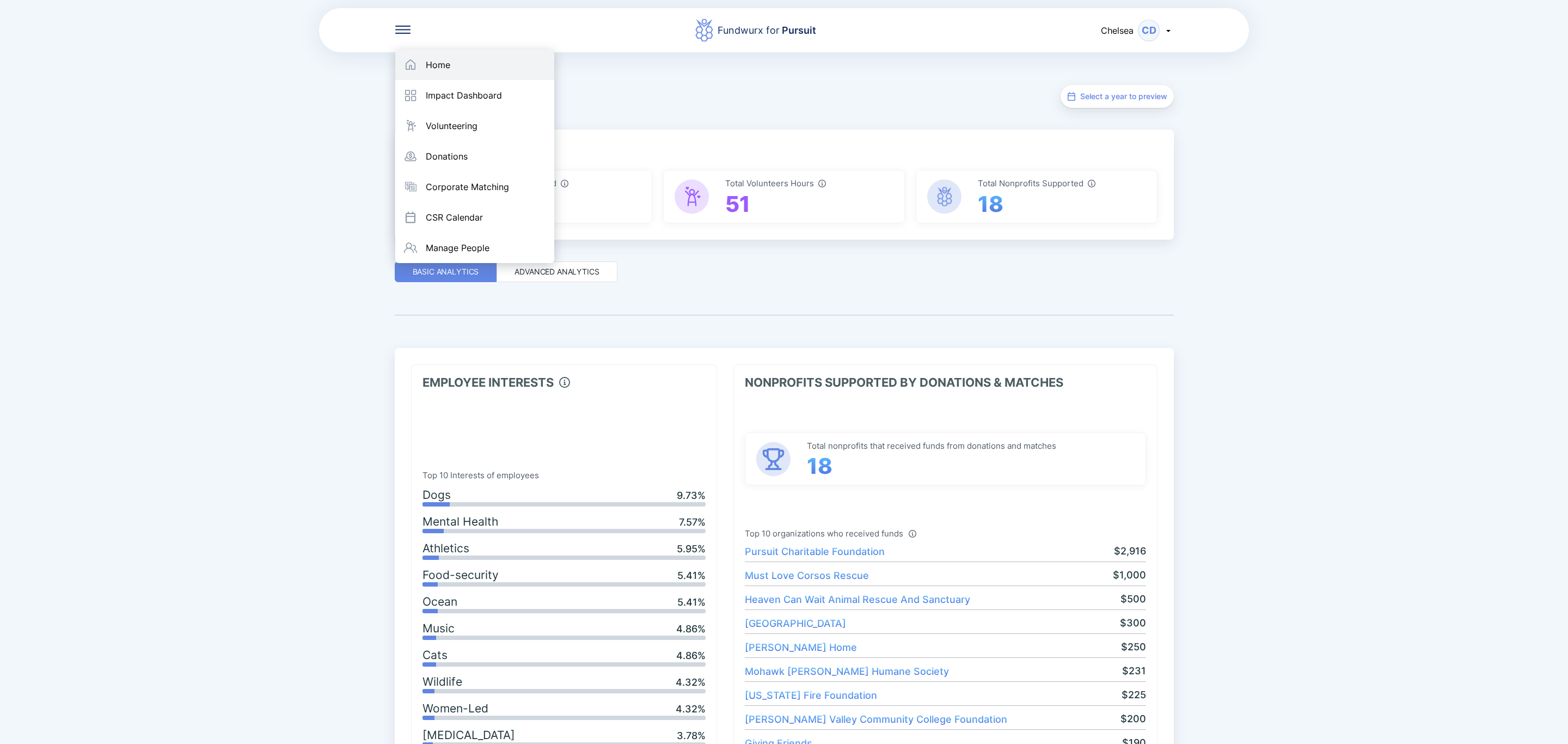
click at [433, 67] on div "Home" at bounding box center [437, 65] width 24 height 11
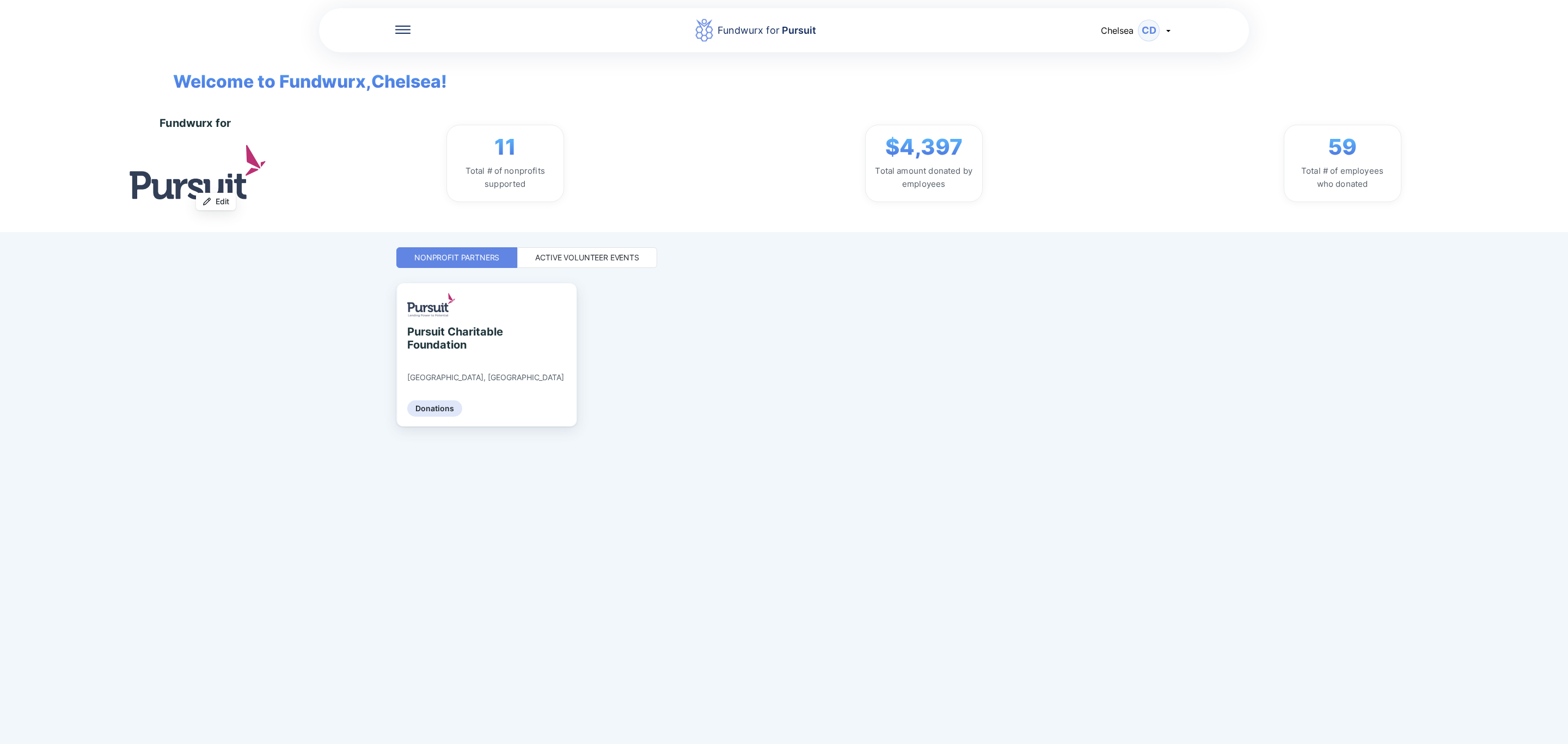
click at [595, 255] on div "Active Volunteer Events" at bounding box center [587, 258] width 104 height 11
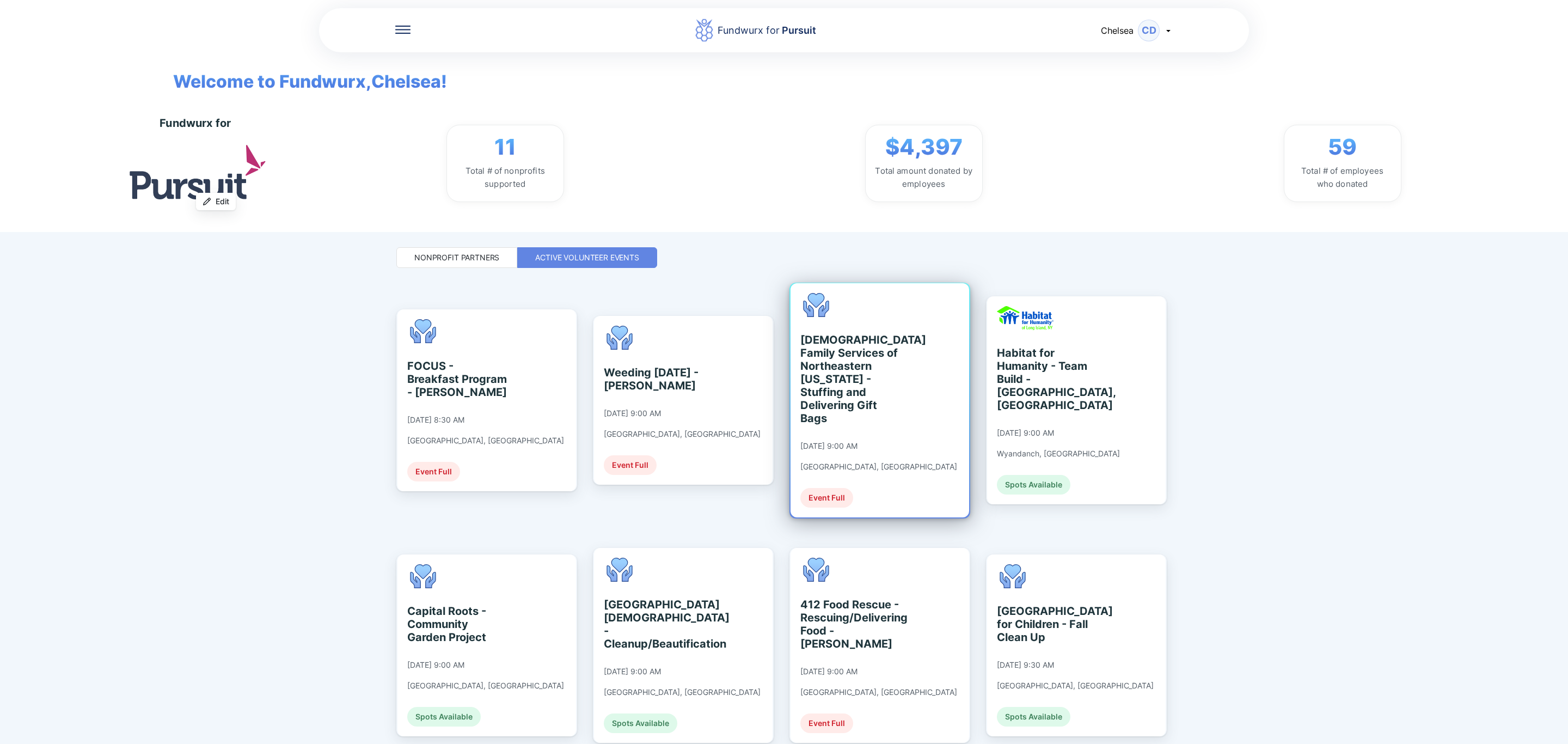
click at [868, 404] on div "[DEMOGRAPHIC_DATA] Family Services of Northeastern [US_STATE] - Stuffing and De…" at bounding box center [850, 379] width 100 height 91
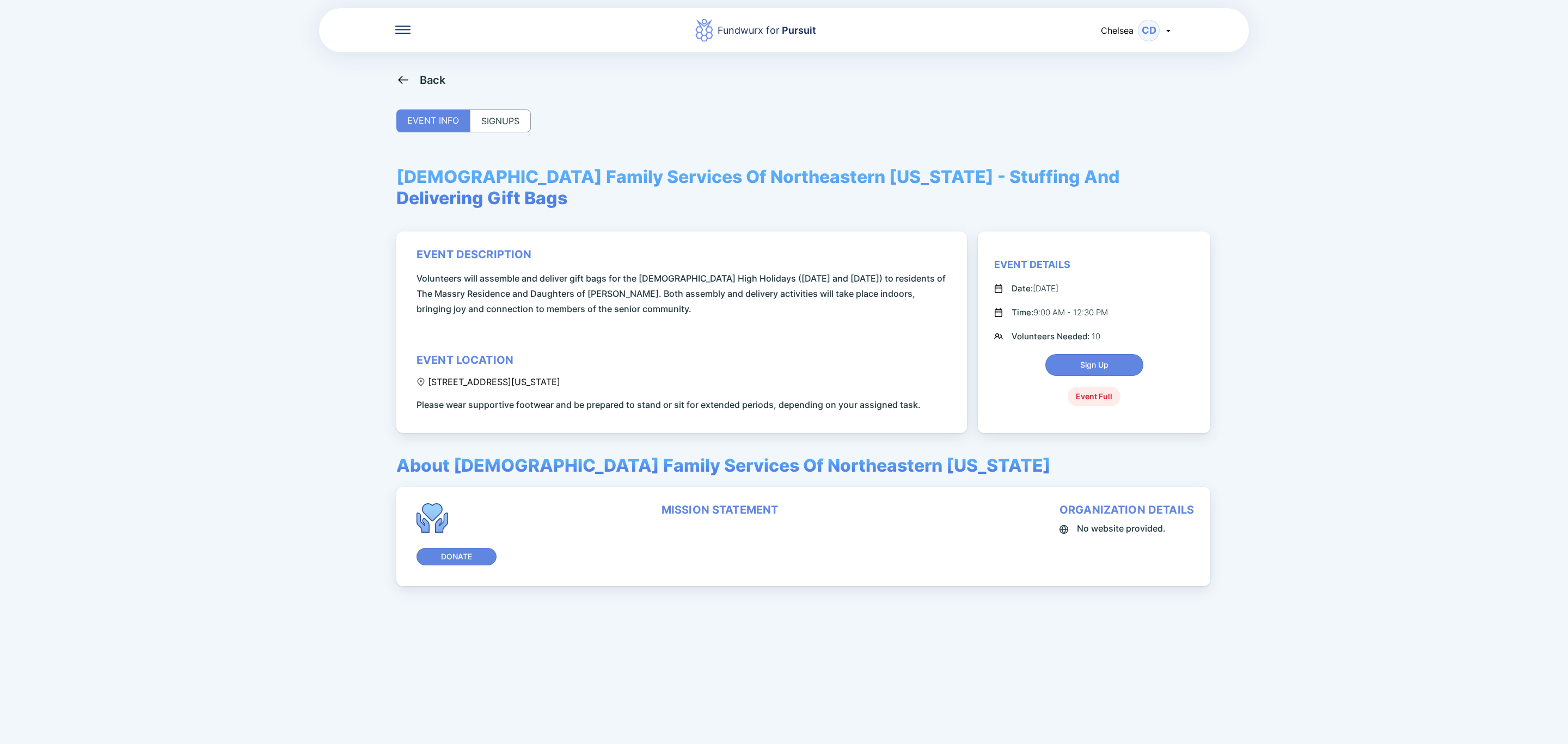
click at [494, 120] on div "SIGNUPS" at bounding box center [500, 121] width 61 height 23
click at [494, 119] on div "SIGNUPS" at bounding box center [500, 121] width 61 height 23
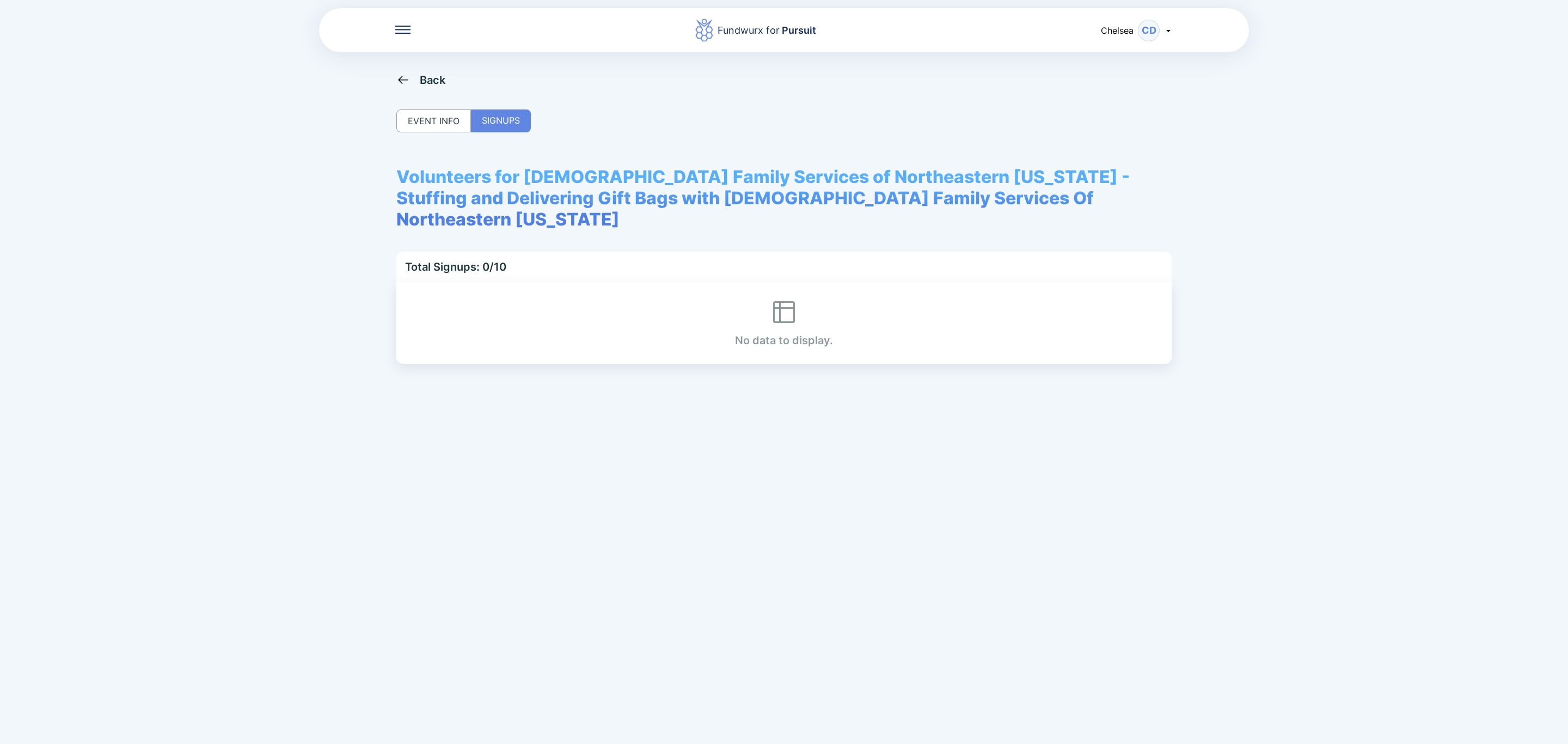
click at [409, 71] on div "Fundwurx for Pursuit Chelsea CD Back EVENT INFO SIGNUPS Volunteers for Jewish F…" at bounding box center [784, 372] width 1568 height 744
click at [410, 79] on div "Back" at bounding box center [421, 79] width 50 height 14
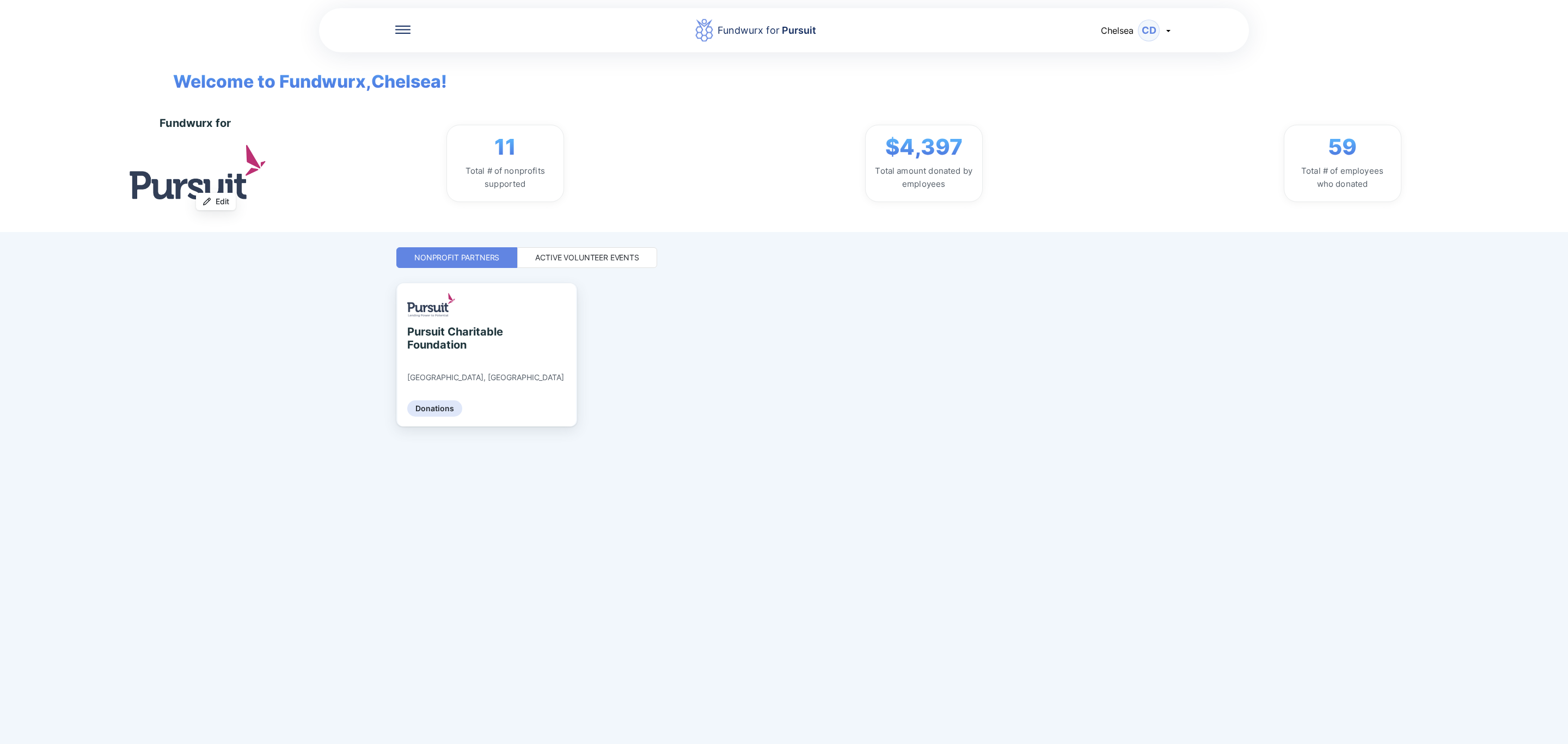
click at [588, 258] on div "Active Volunteer Events" at bounding box center [587, 258] width 104 height 11
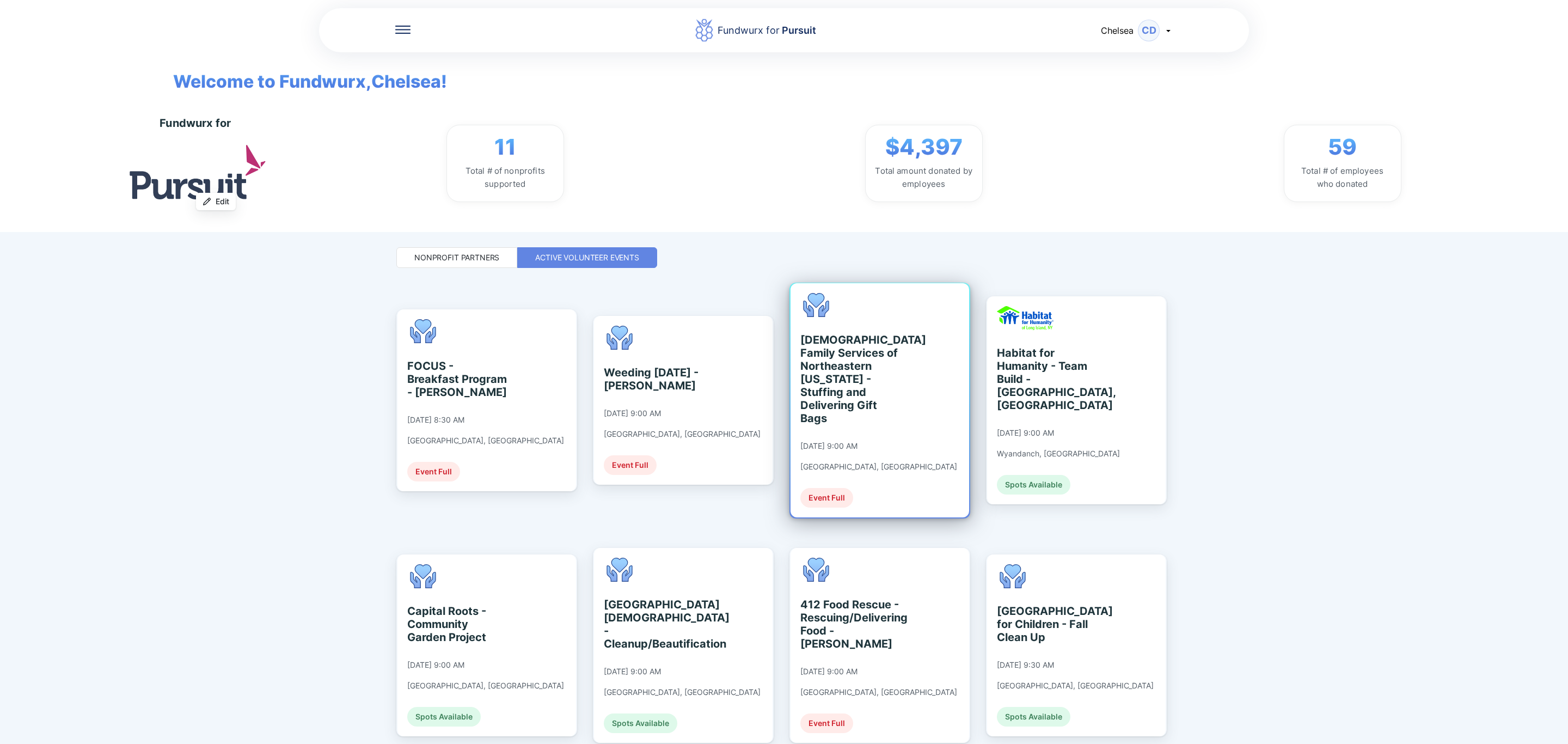
click at [858, 398] on div "[DEMOGRAPHIC_DATA] Family Services of Northeastern [US_STATE] - Stuffing and De…" at bounding box center [850, 379] width 100 height 91
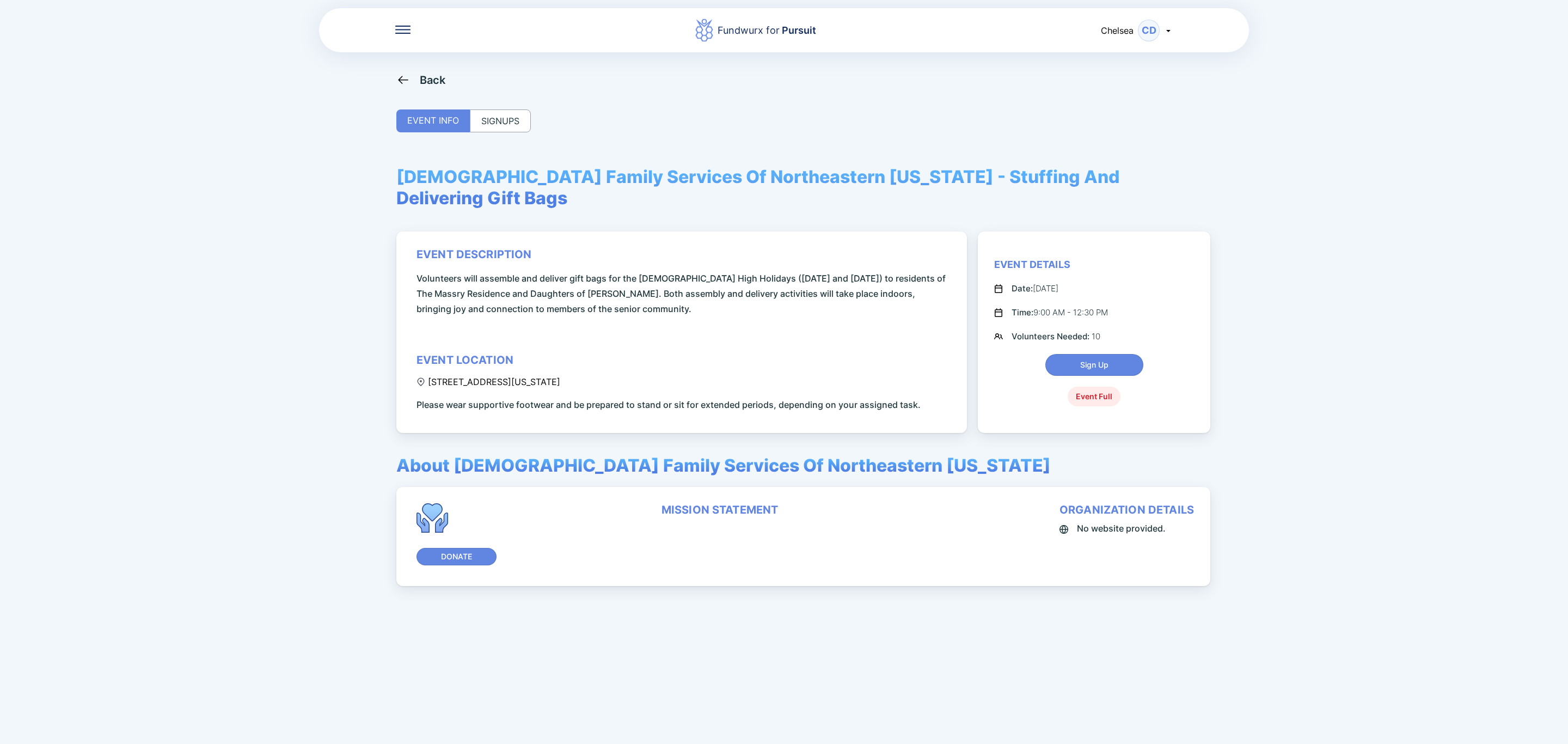
click at [496, 126] on div "SIGNUPS" at bounding box center [500, 121] width 61 height 23
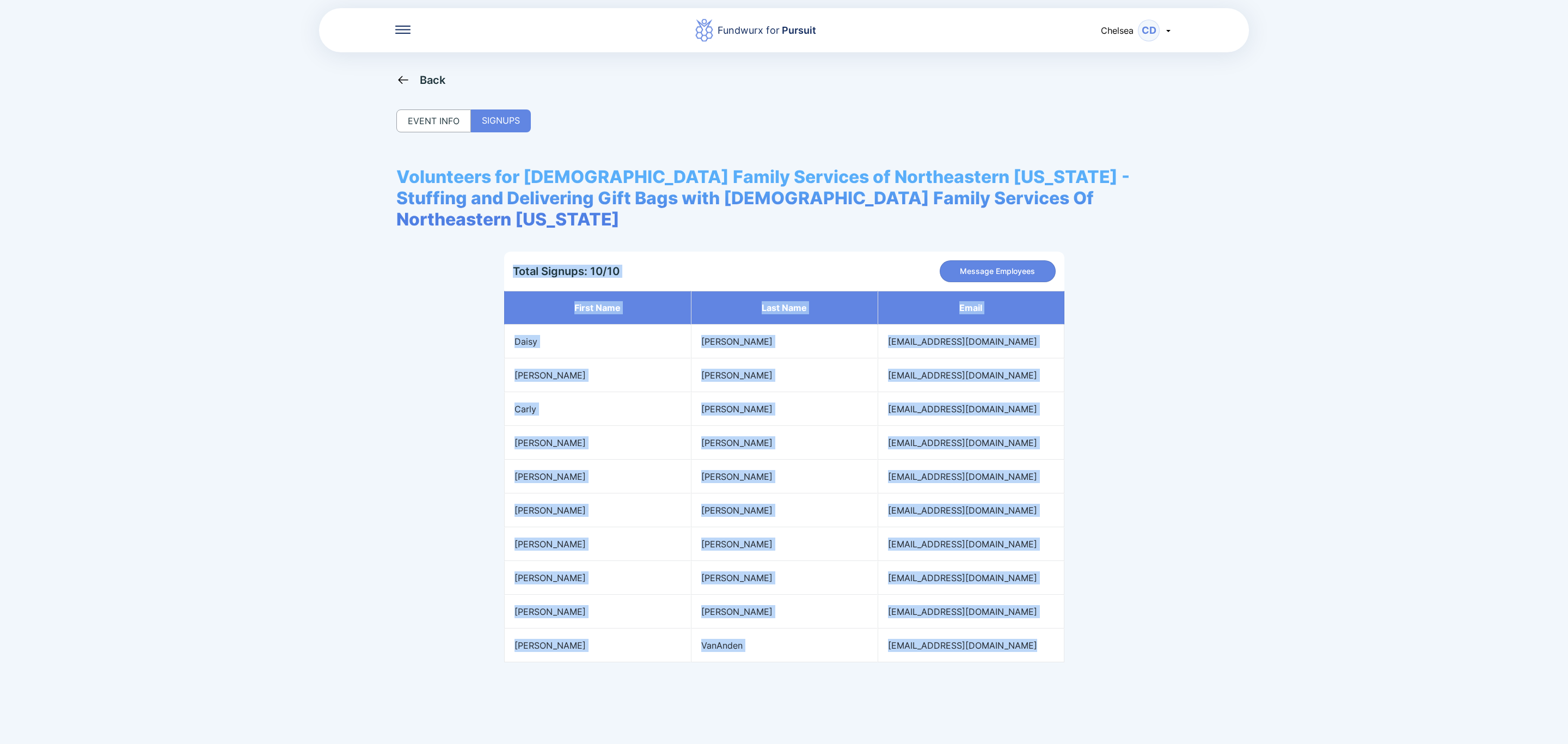
drag, startPoint x: 1035, startPoint y: 631, endPoint x: 497, endPoint y: 357, distance: 603.8
click at [497, 357] on div "Volunteers for Jewish Family Services of Northeastern New York - Stuffing and D…" at bounding box center [784, 414] width 775 height 496
click at [1036, 500] on td "[EMAIL_ADDRESS][DOMAIN_NAME]" at bounding box center [971, 510] width 187 height 34
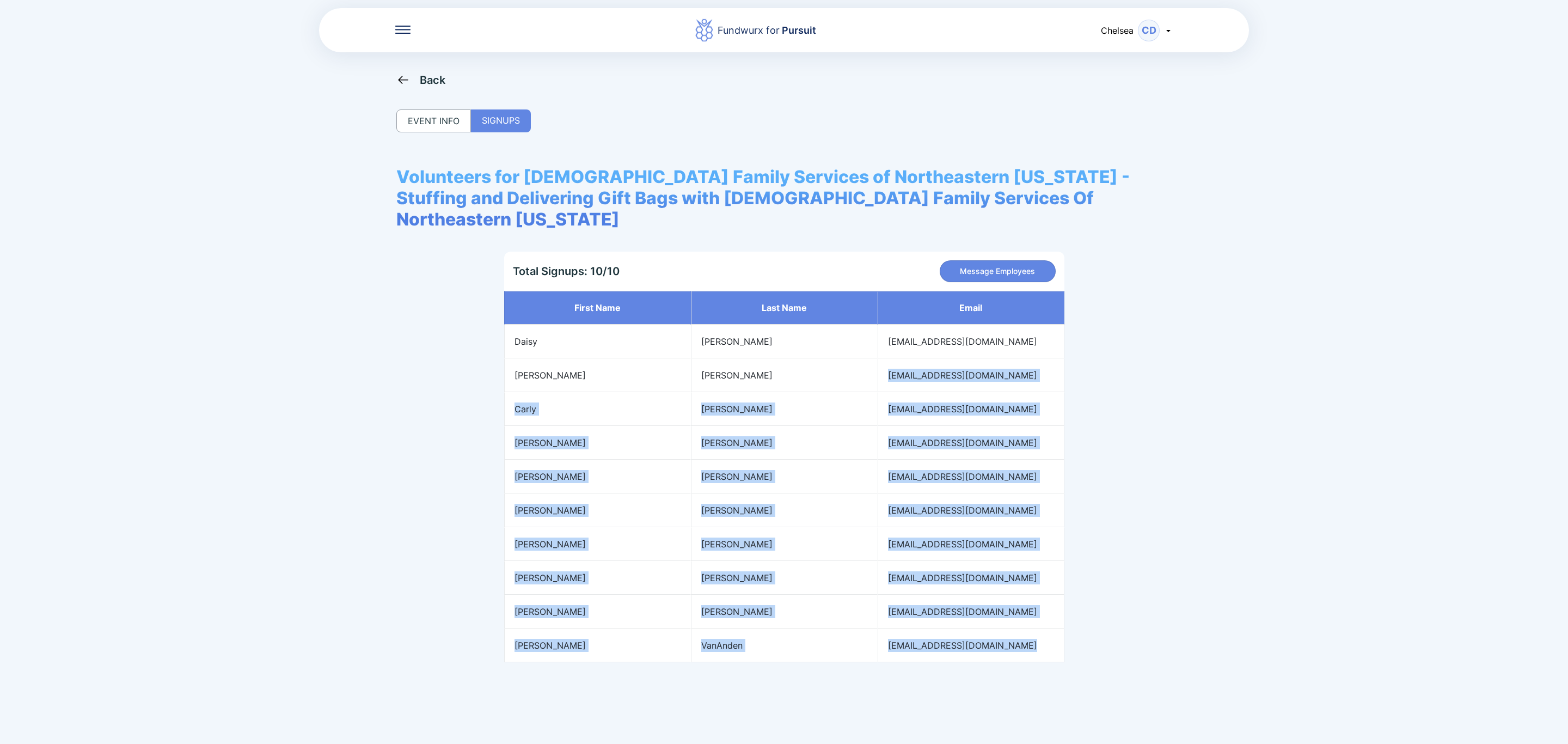
drag, startPoint x: 1037, startPoint y: 634, endPoint x: 885, endPoint y: 361, distance: 312.5
click at [885, 361] on tbody "First name Last name Email Daisy Osorio dosorio@pursuitlending.com Christine Ke…" at bounding box center [784, 476] width 560 height 371
copy tbody "ckelly@pursuitlending.com Carly Roberts croberts@pursuitlending.com Morgan Duda…"
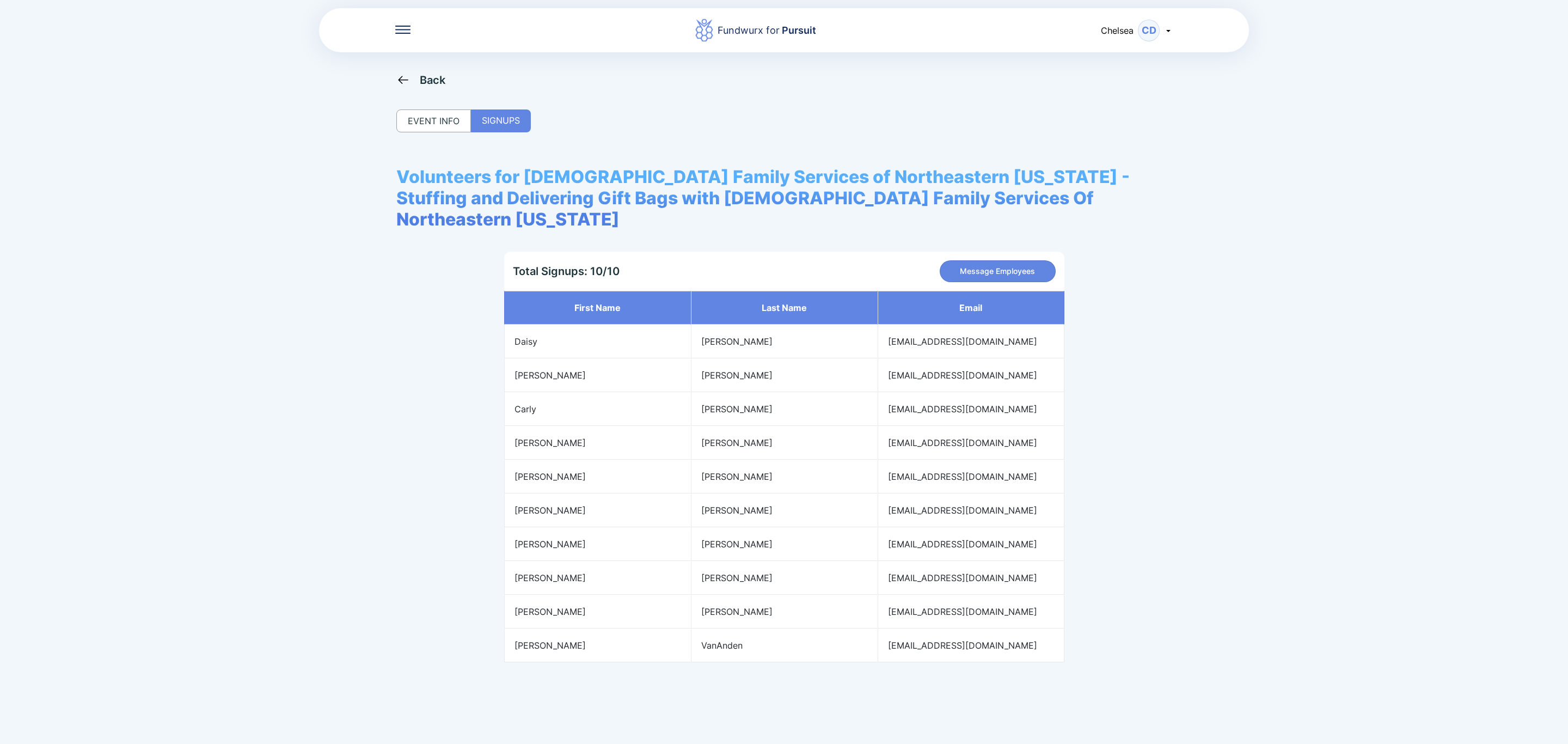
click at [1271, 387] on div "Fundwurx for Pursuit Chelsea CD Back EVENT INFO SIGNUPS Volunteers for Jewish F…" at bounding box center [784, 372] width 1568 height 744
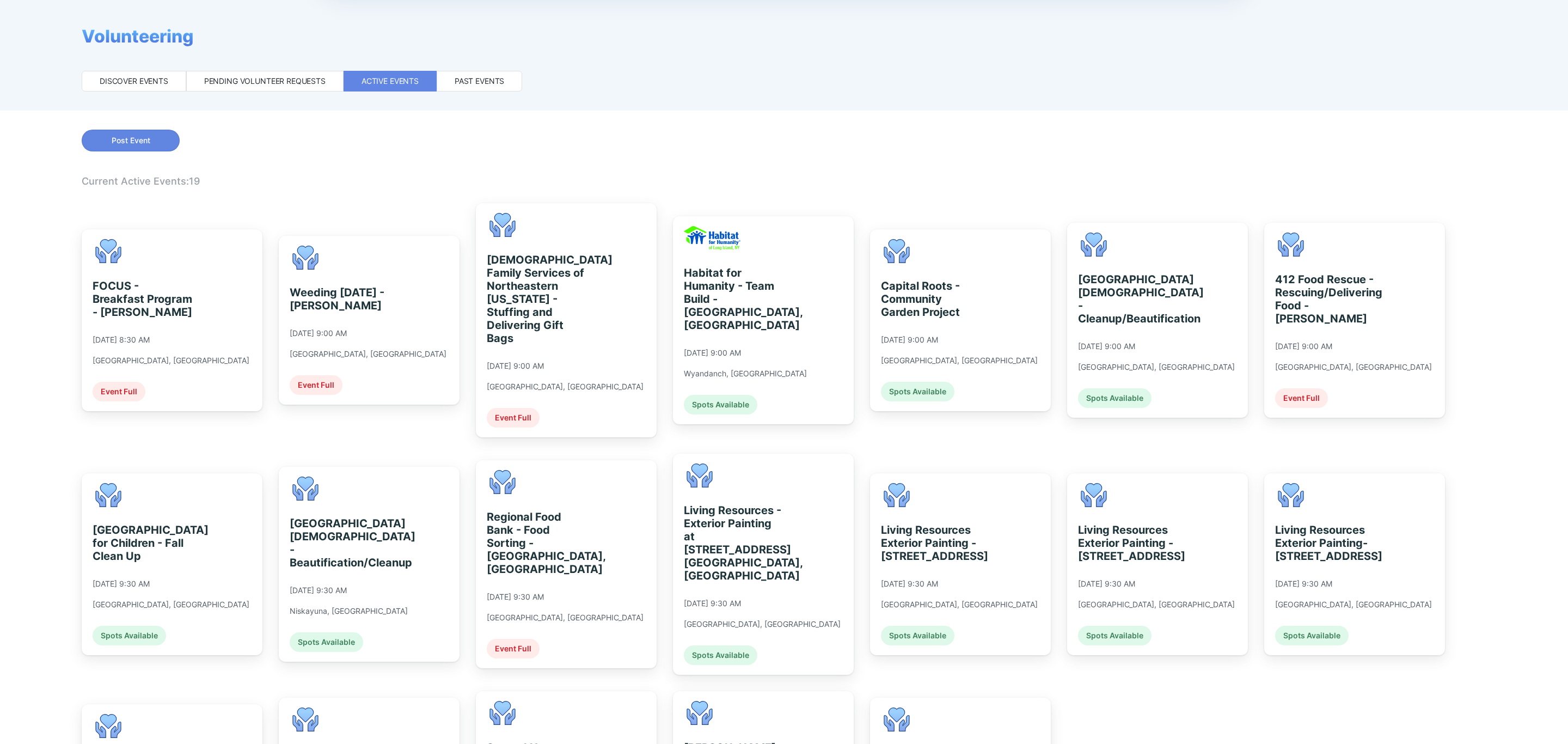
scroll to position [82, 0]
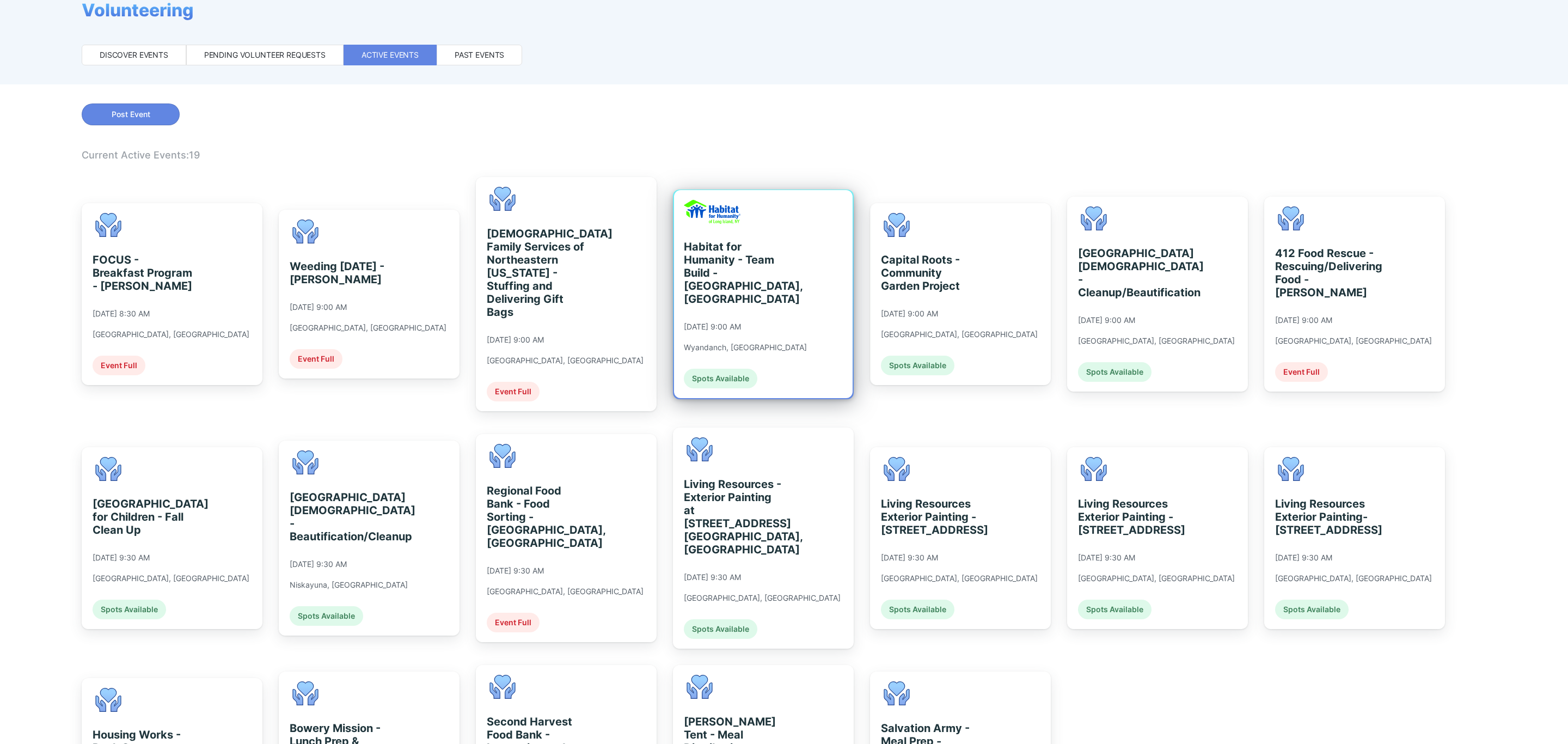
click at [731, 274] on div "Habitat for Humanity - Team Build - [GEOGRAPHIC_DATA], [GEOGRAPHIC_DATA]" at bounding box center [733, 272] width 100 height 65
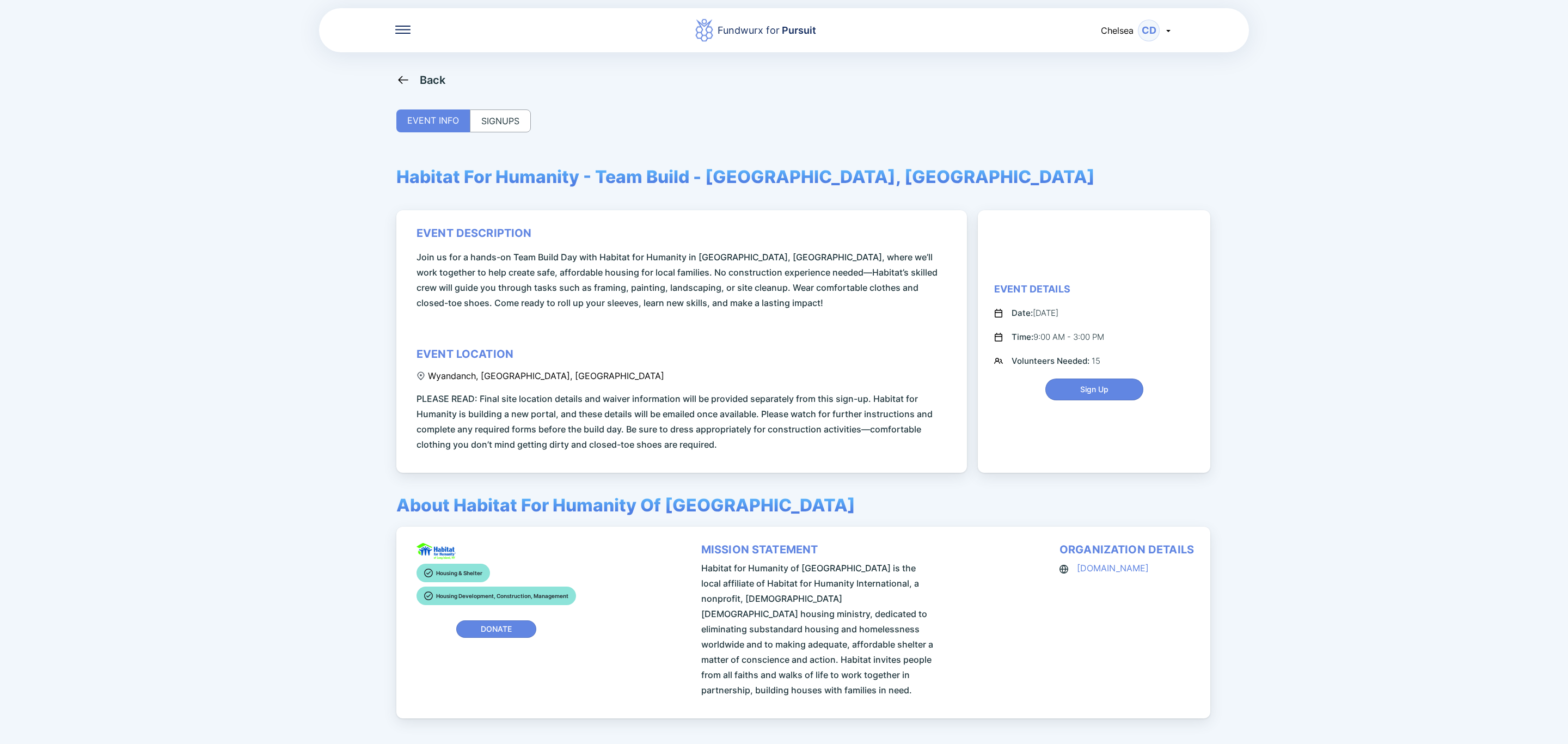
click at [521, 116] on div "SIGNUPS" at bounding box center [500, 121] width 61 height 23
click at [503, 120] on div "SIGNUPS" at bounding box center [500, 121] width 61 height 23
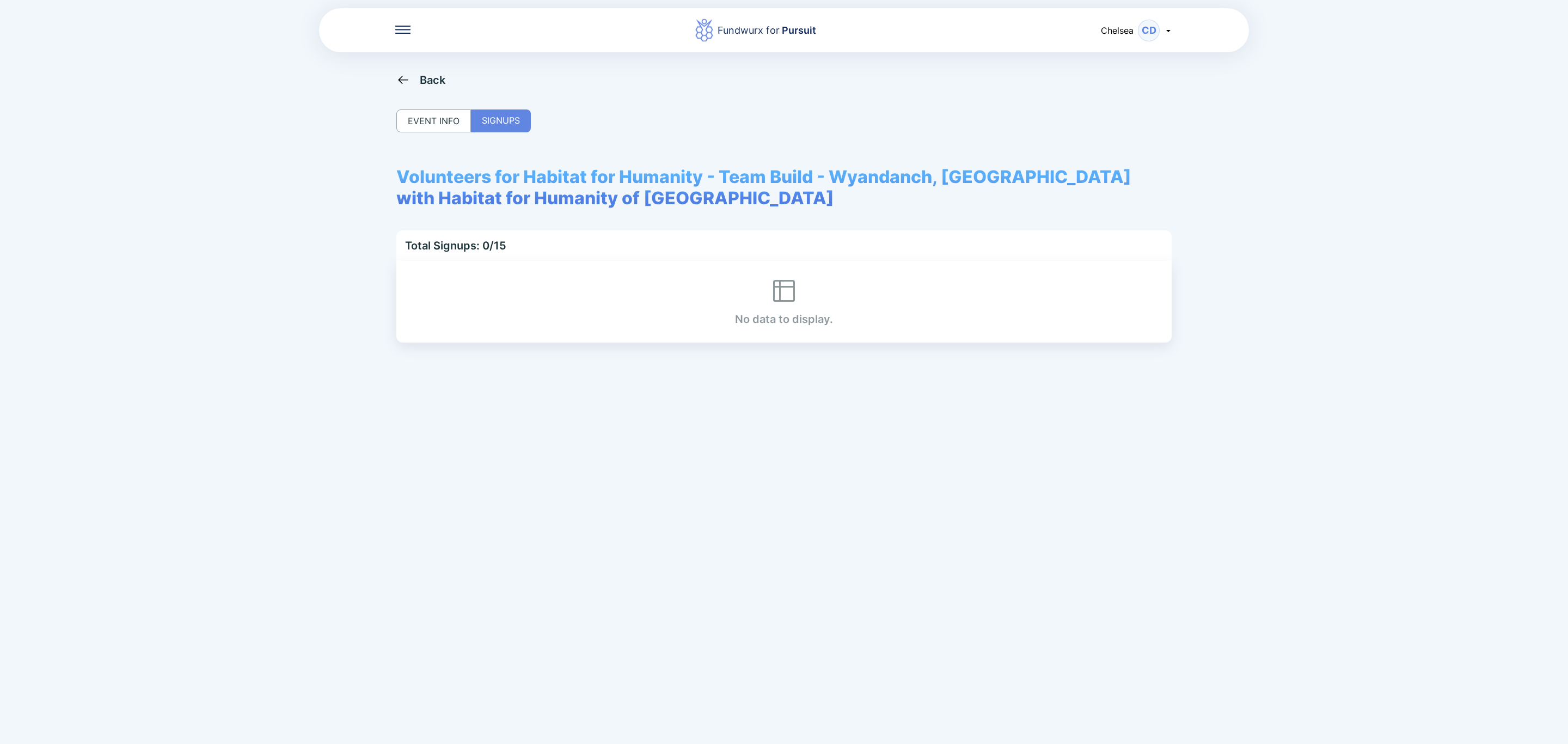
click at [412, 76] on div "Back" at bounding box center [421, 79] width 50 height 14
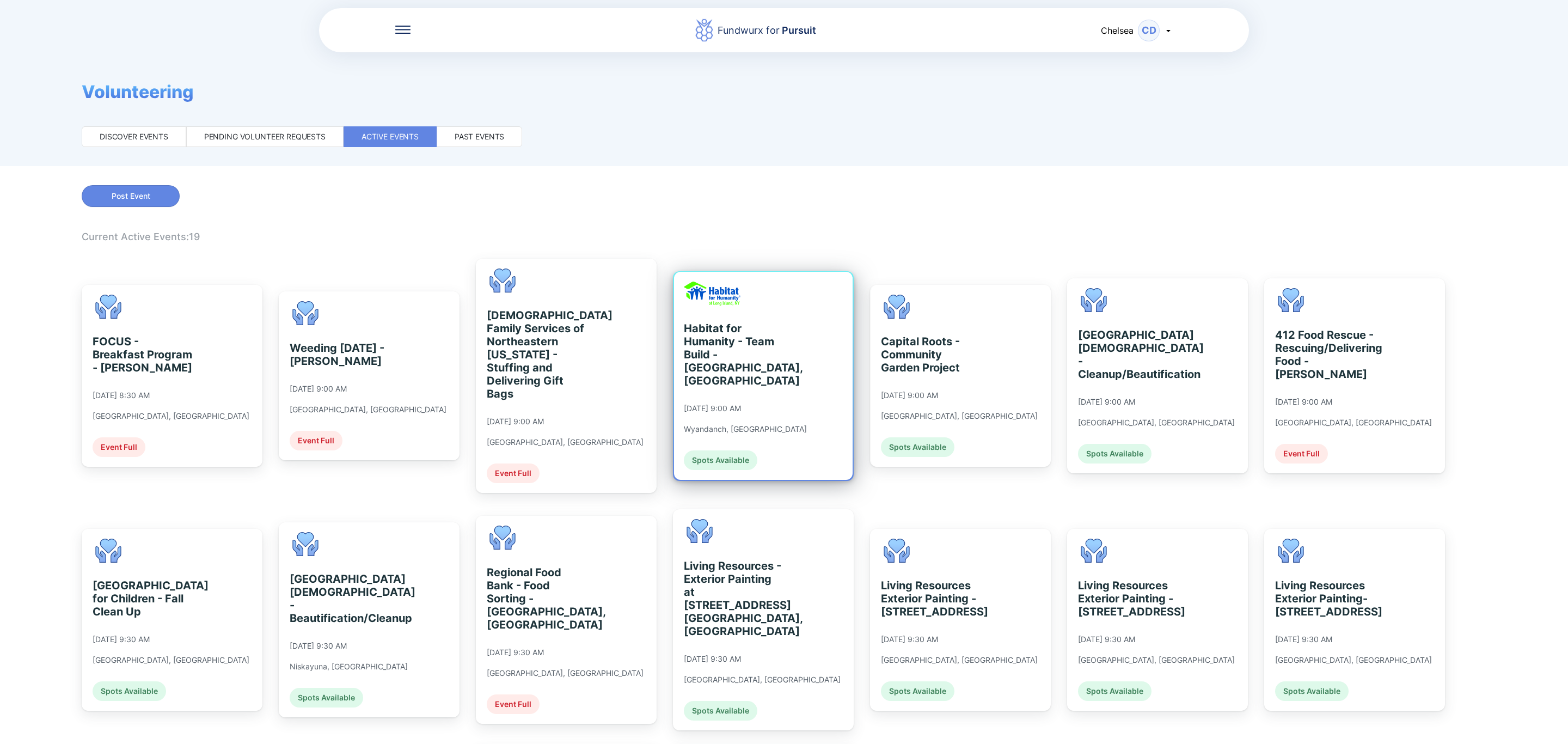
click at [758, 355] on div "Habitat for Humanity - Team Build - [GEOGRAPHIC_DATA], [GEOGRAPHIC_DATA]" at bounding box center [733, 354] width 100 height 65
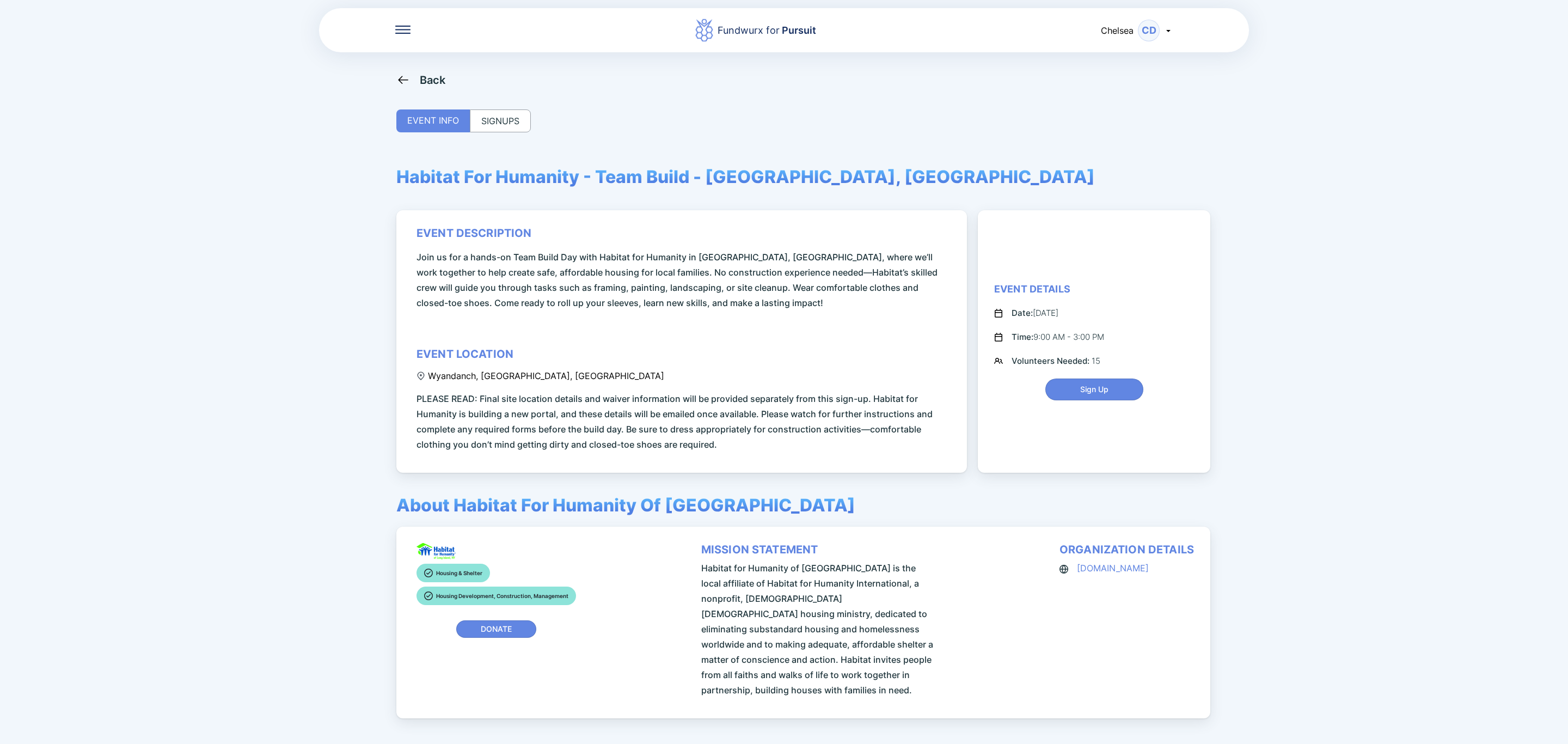
click at [508, 123] on div "SIGNUPS" at bounding box center [500, 121] width 61 height 23
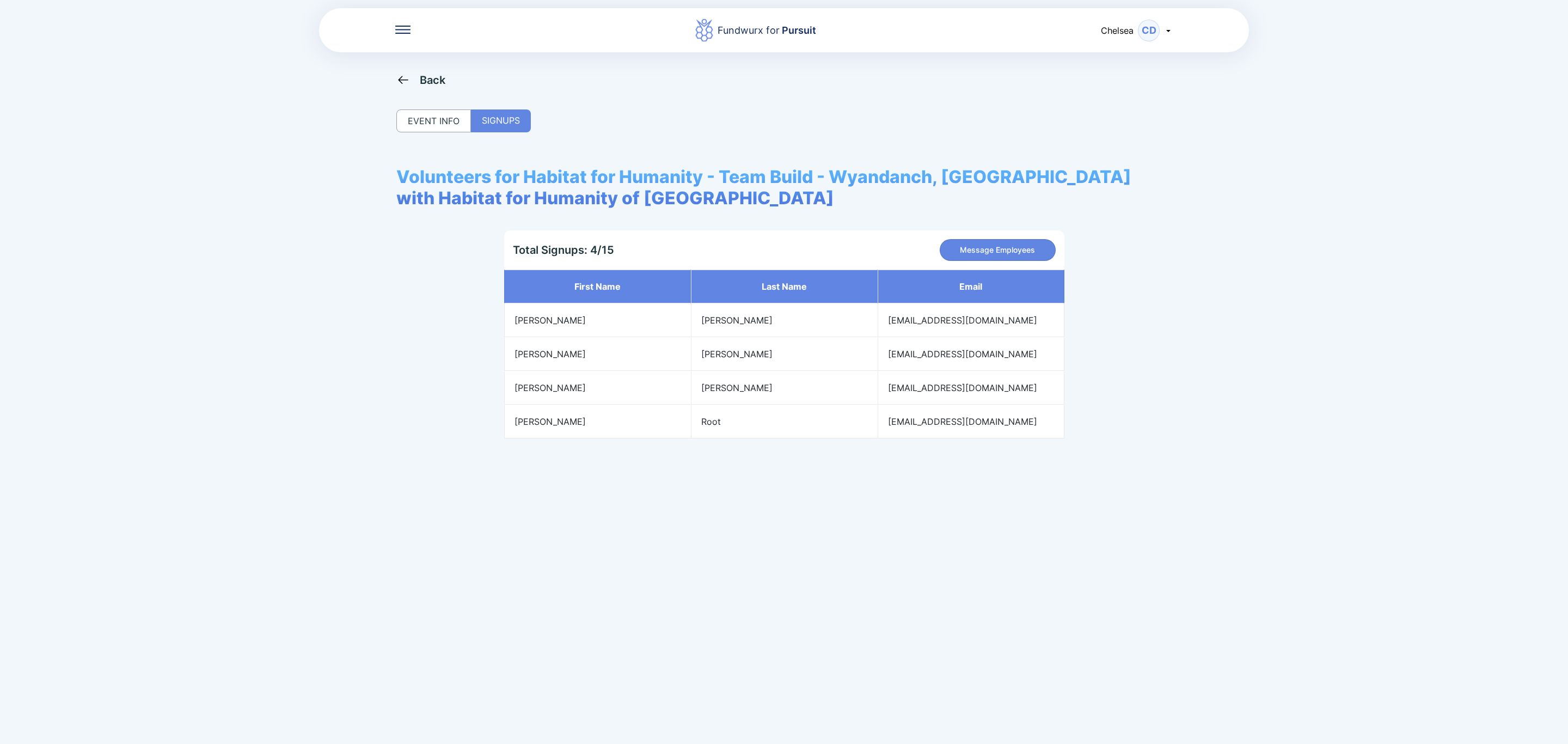
click at [429, 82] on div "Back" at bounding box center [433, 80] width 26 height 13
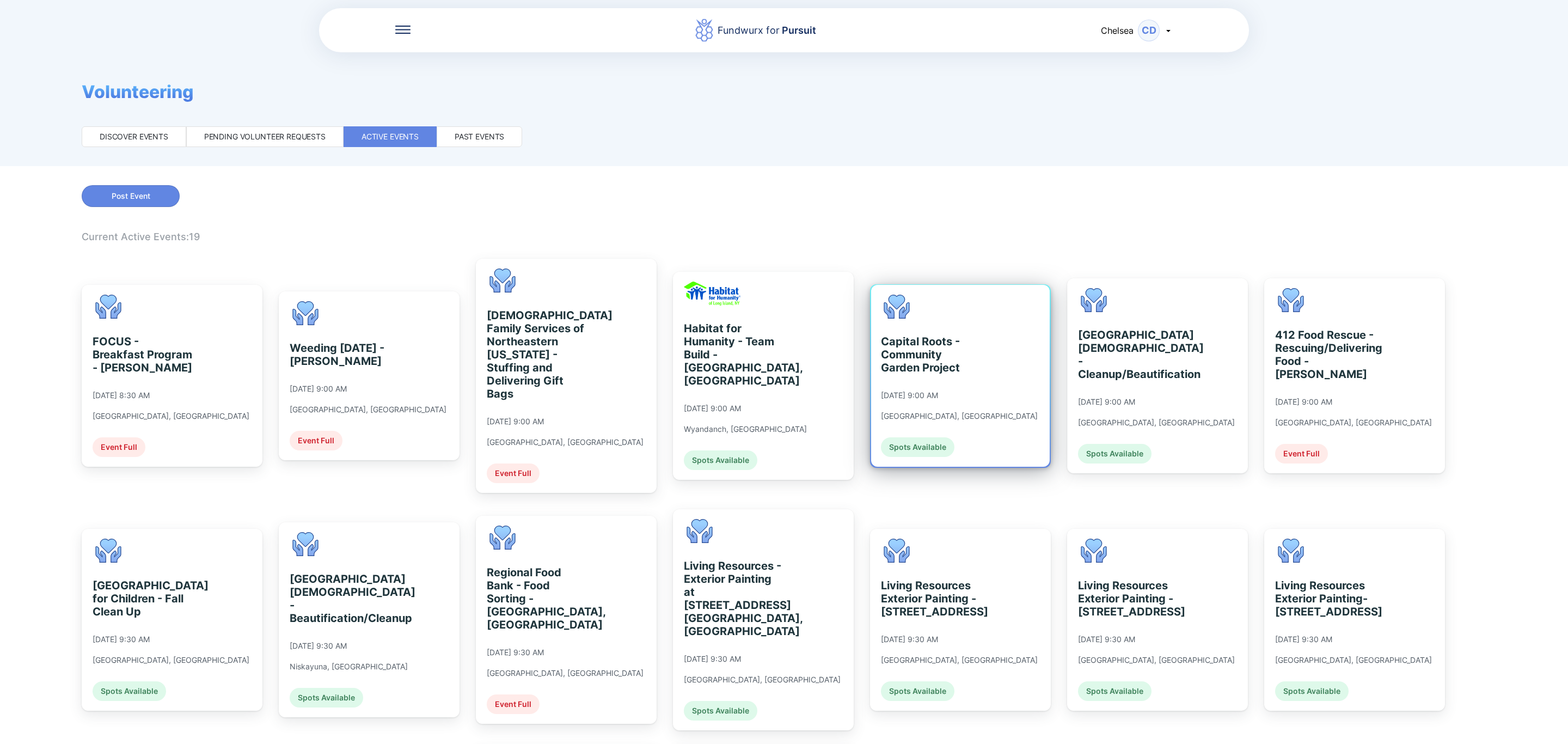
click at [955, 360] on div "Capital Roots - Community Garden Project" at bounding box center [930, 354] width 100 height 39
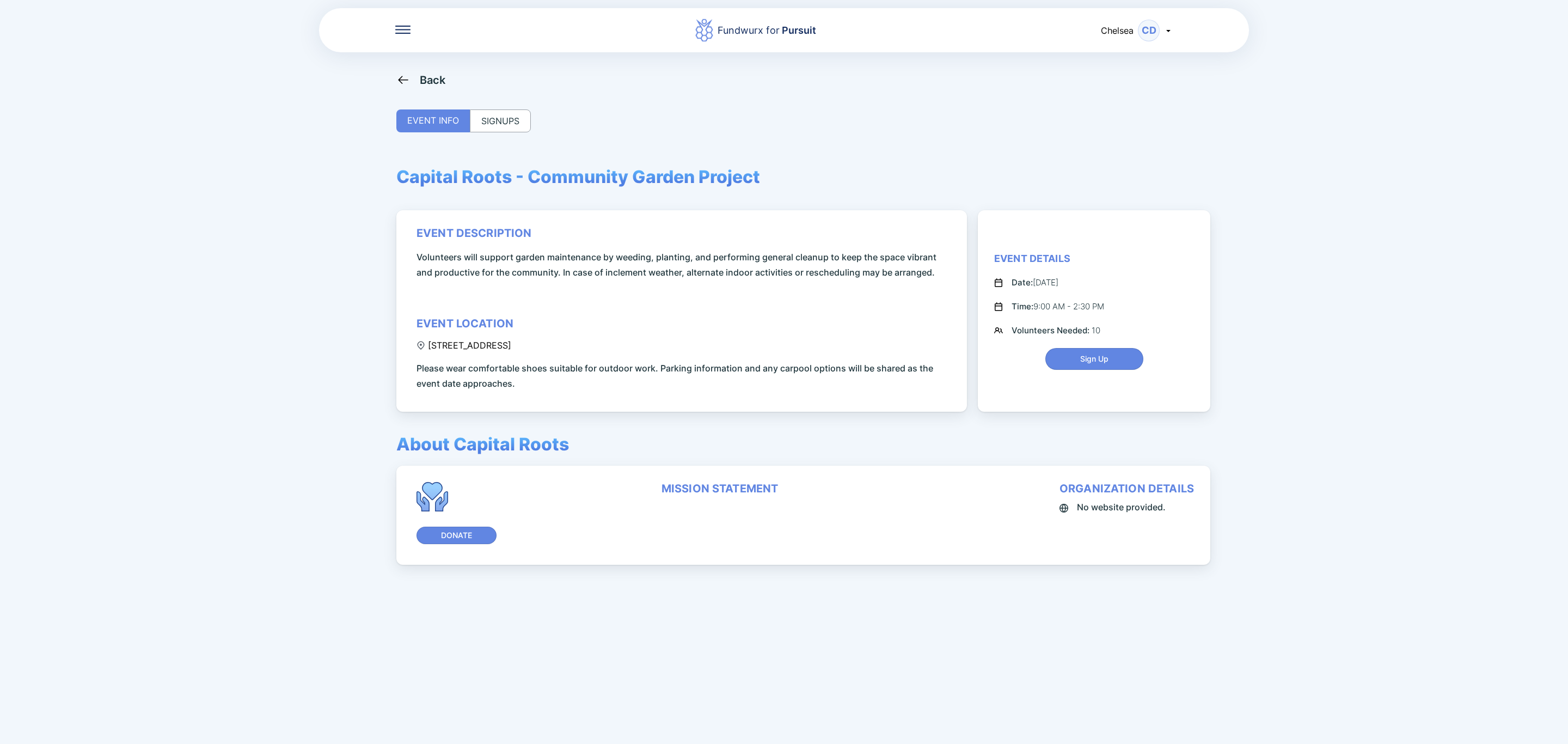
click at [512, 110] on div "SIGNUPS" at bounding box center [500, 121] width 61 height 23
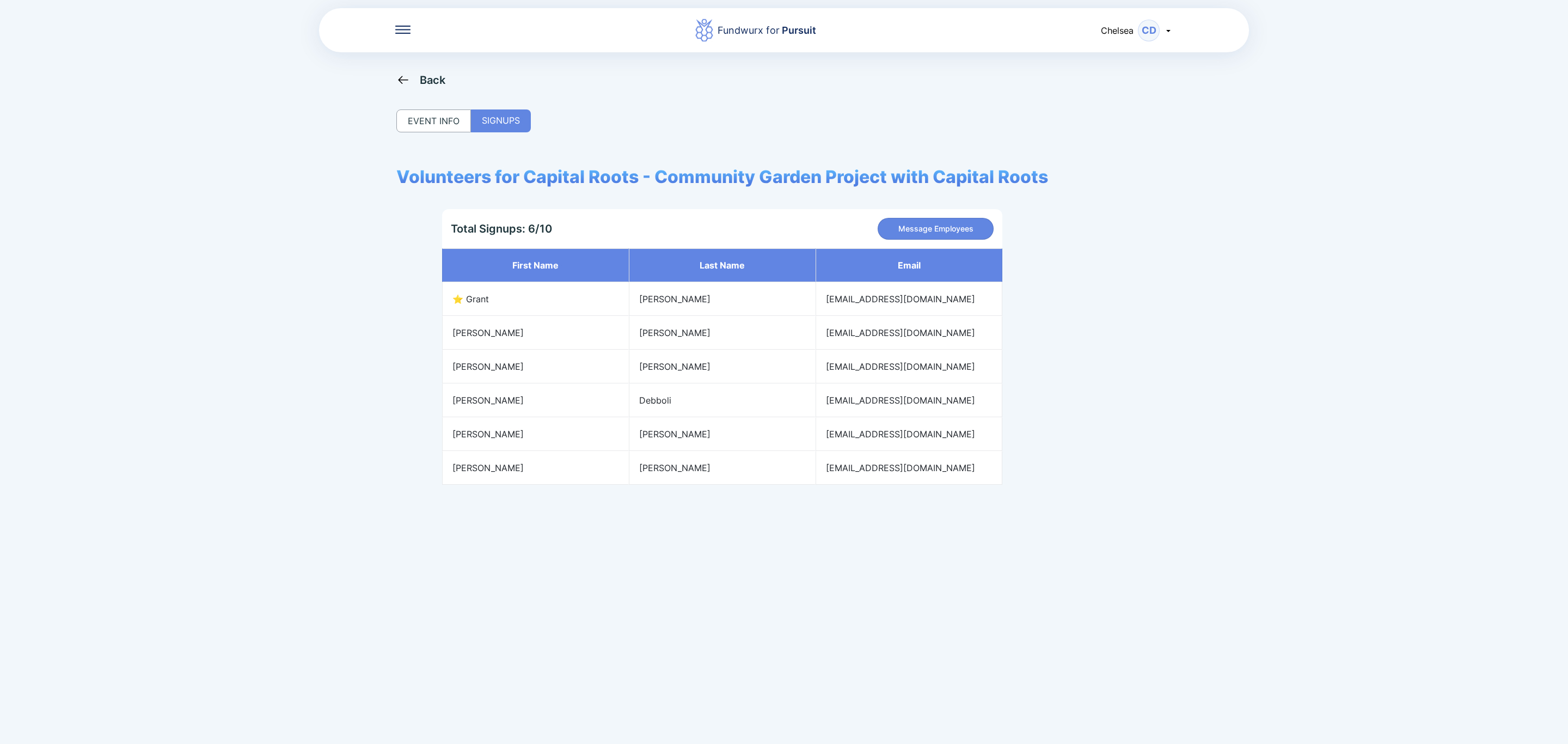
click at [431, 121] on div "EVENT INFO" at bounding box center [433, 121] width 75 height 23
